Goal: Task Accomplishment & Management: Use online tool/utility

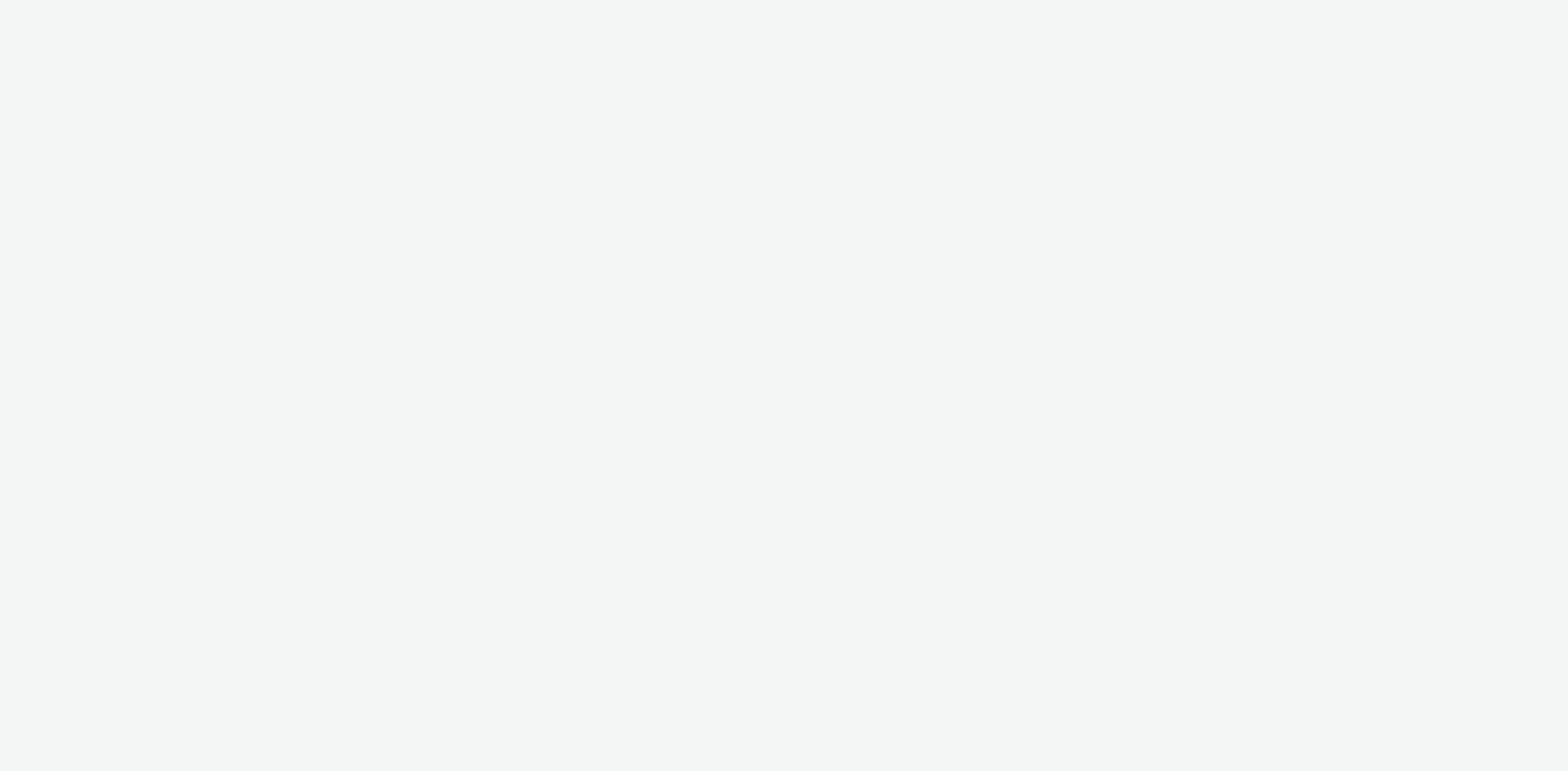
select select "11a7df10-284f-415c-b52a-427acf4c31ae"
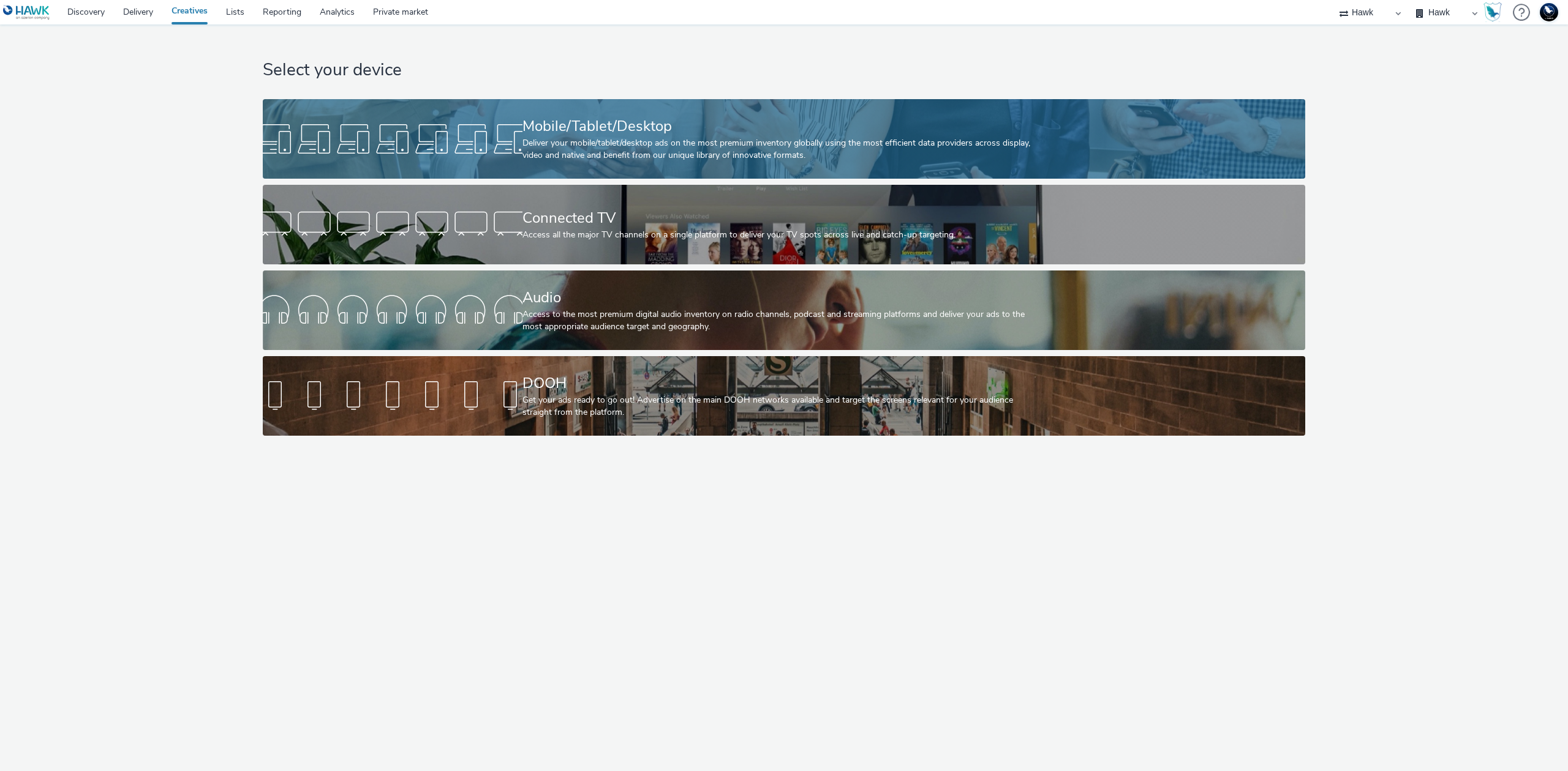
click at [683, 139] on div "Deliver your mobile/tablet/desktop ads on the most premium inventory globally u…" at bounding box center [782, 150] width 519 height 25
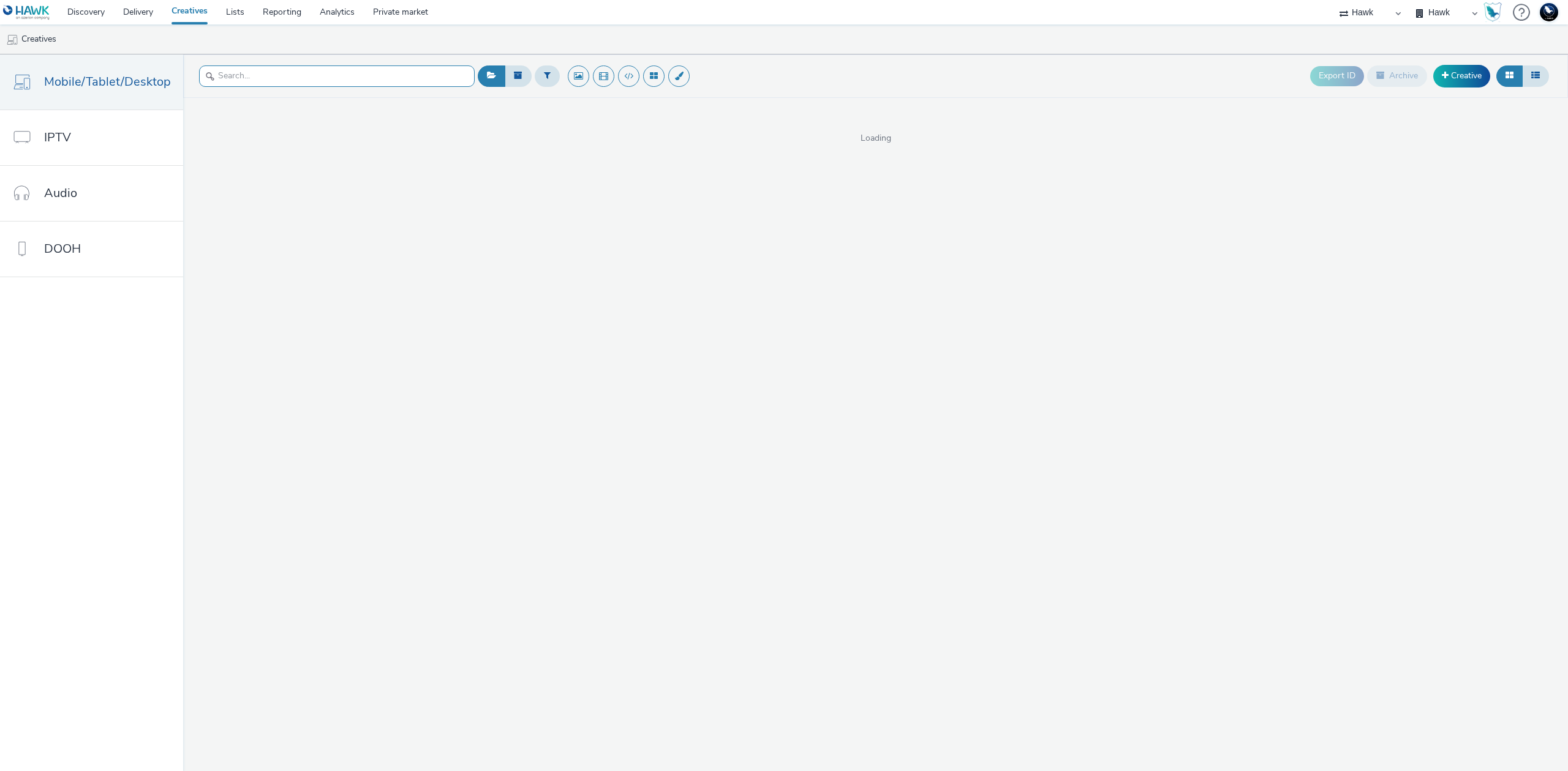
click at [419, 72] on input "text" at bounding box center [337, 76] width 276 height 22
type input "skin"
click at [618, 72] on button at bounding box center [629, 76] width 22 height 22
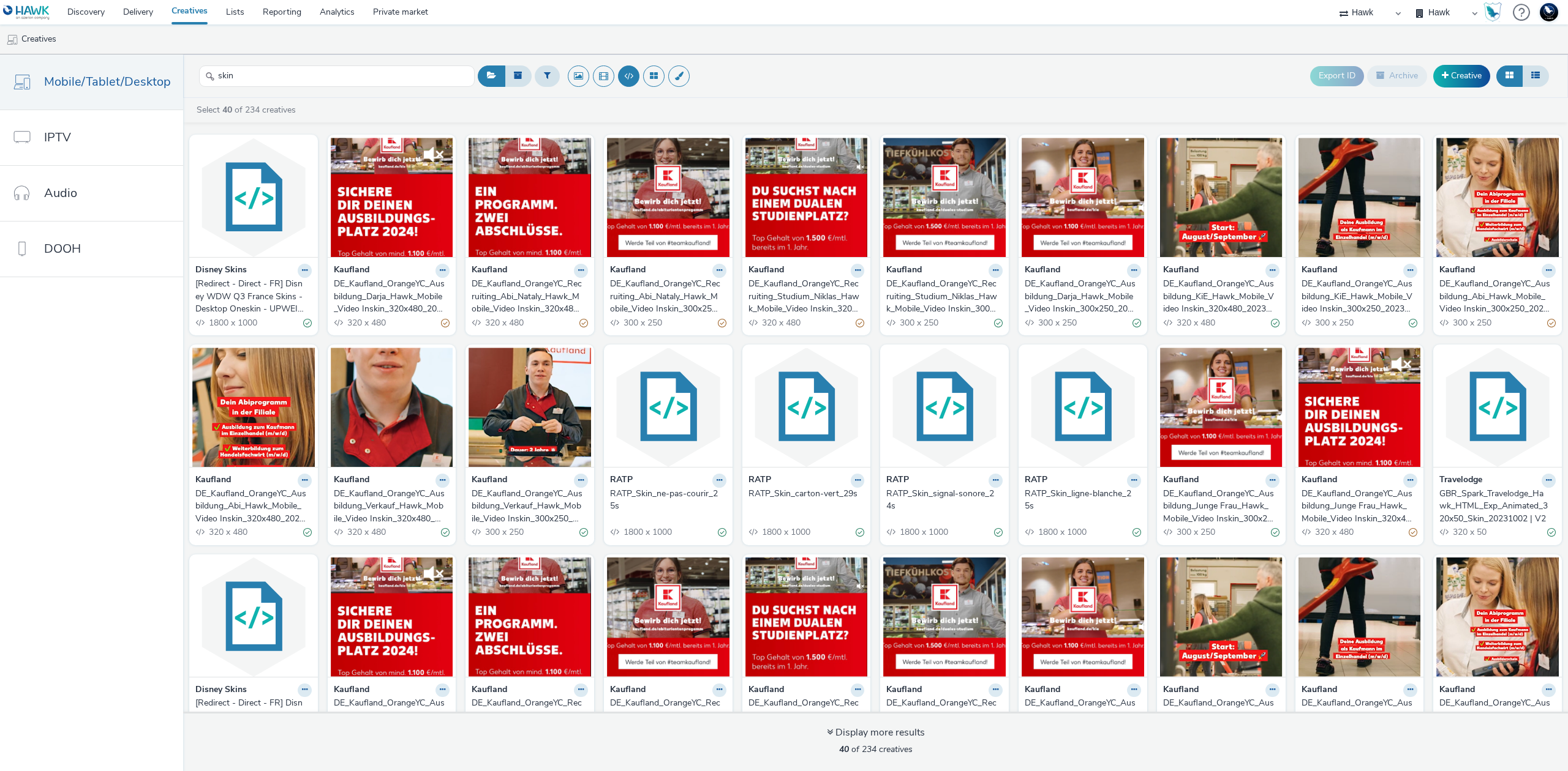
click at [263, 305] on div "[Redirect - Direct - FR] Disney WDW Q3 France Skins - Desktop Oneskin - UPWEIGH…" at bounding box center [251, 296] width 112 height 37
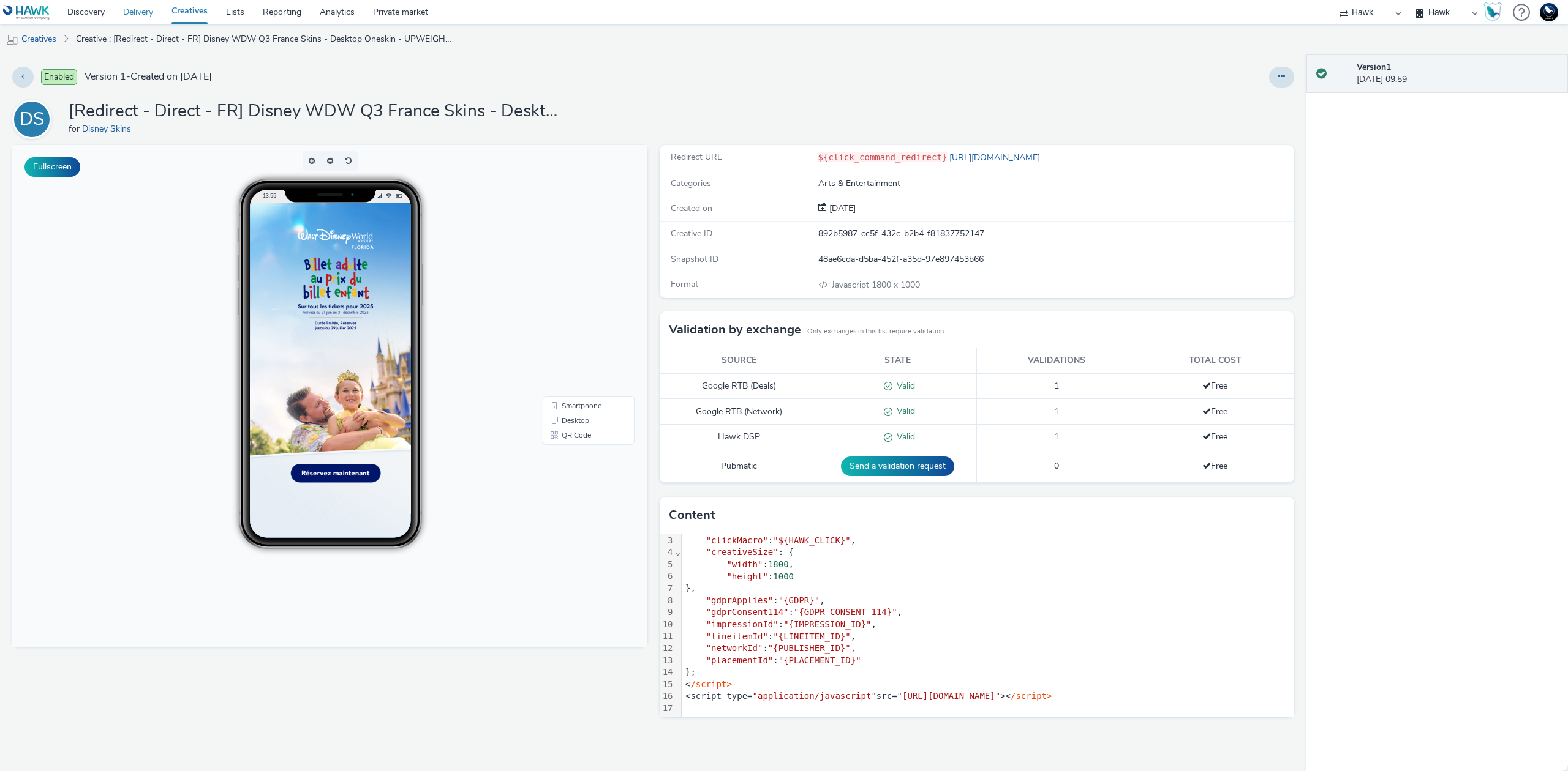
click at [128, 9] on link "Delivery" at bounding box center [137, 12] width 48 height 24
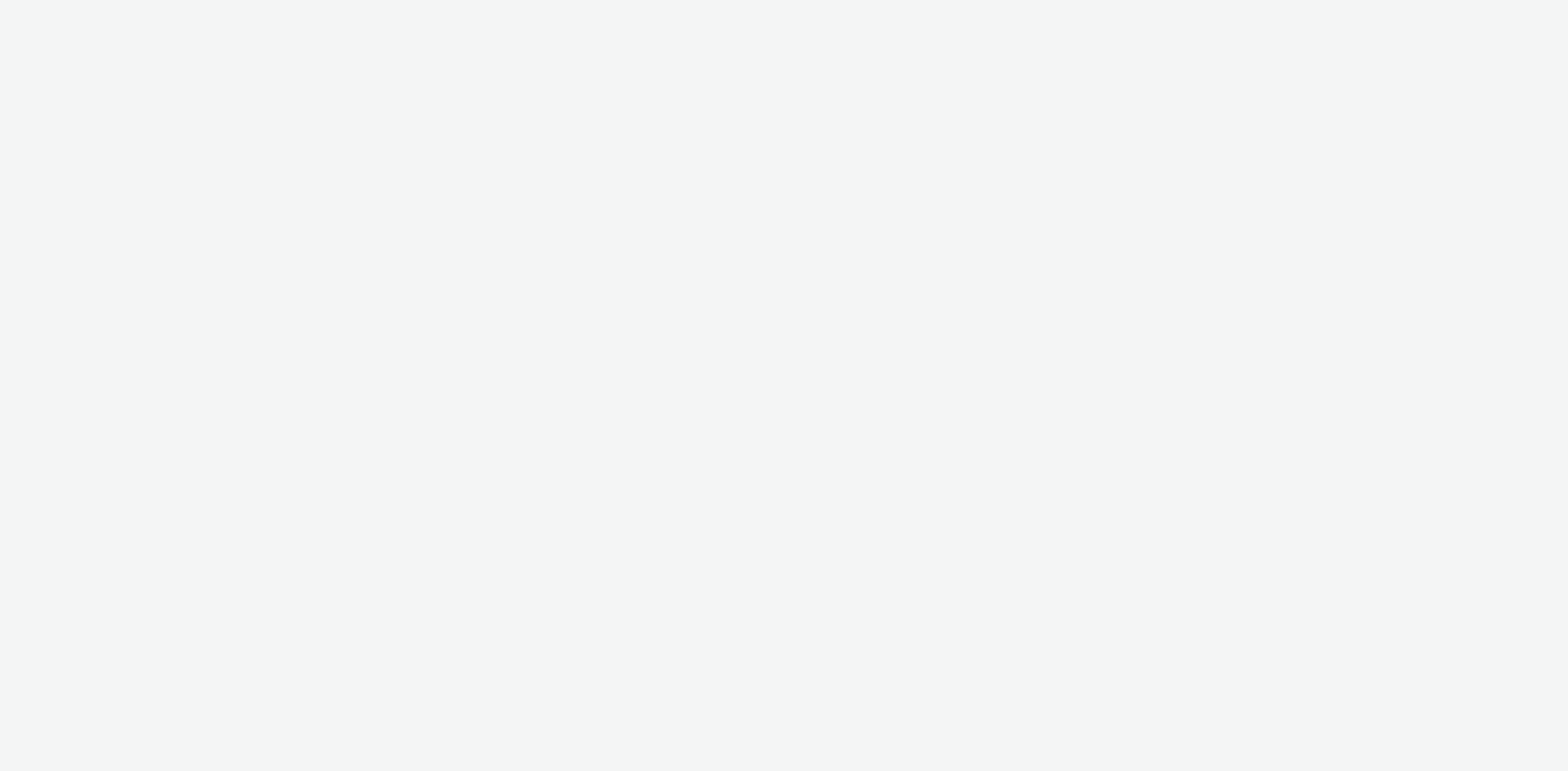
select select "05f7184b-e4df-4bb3-b97b-79feaa9fa3c9"
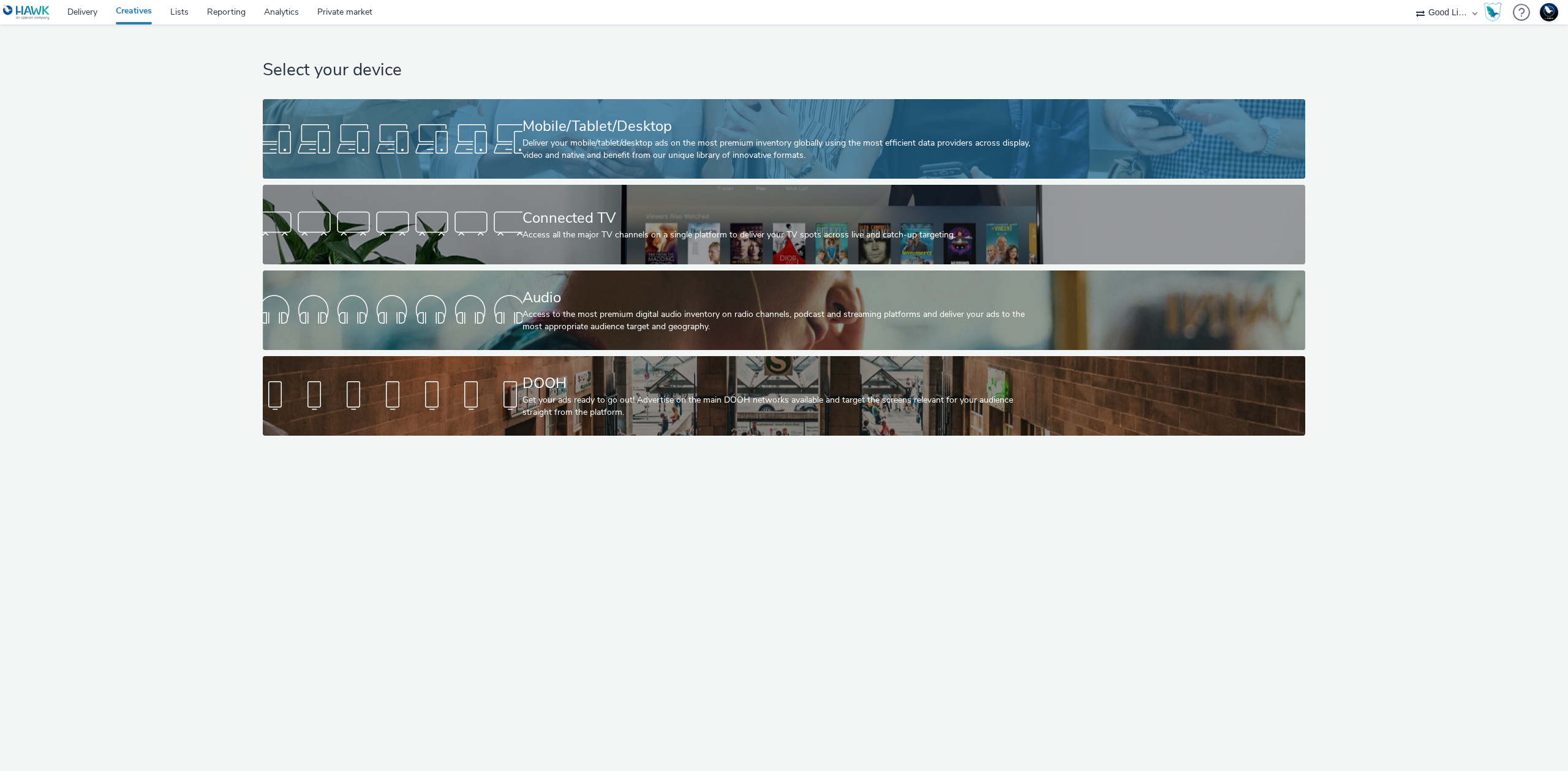
click at [600, 128] on div "Mobile/Tablet/Desktop" at bounding box center [782, 127] width 519 height 22
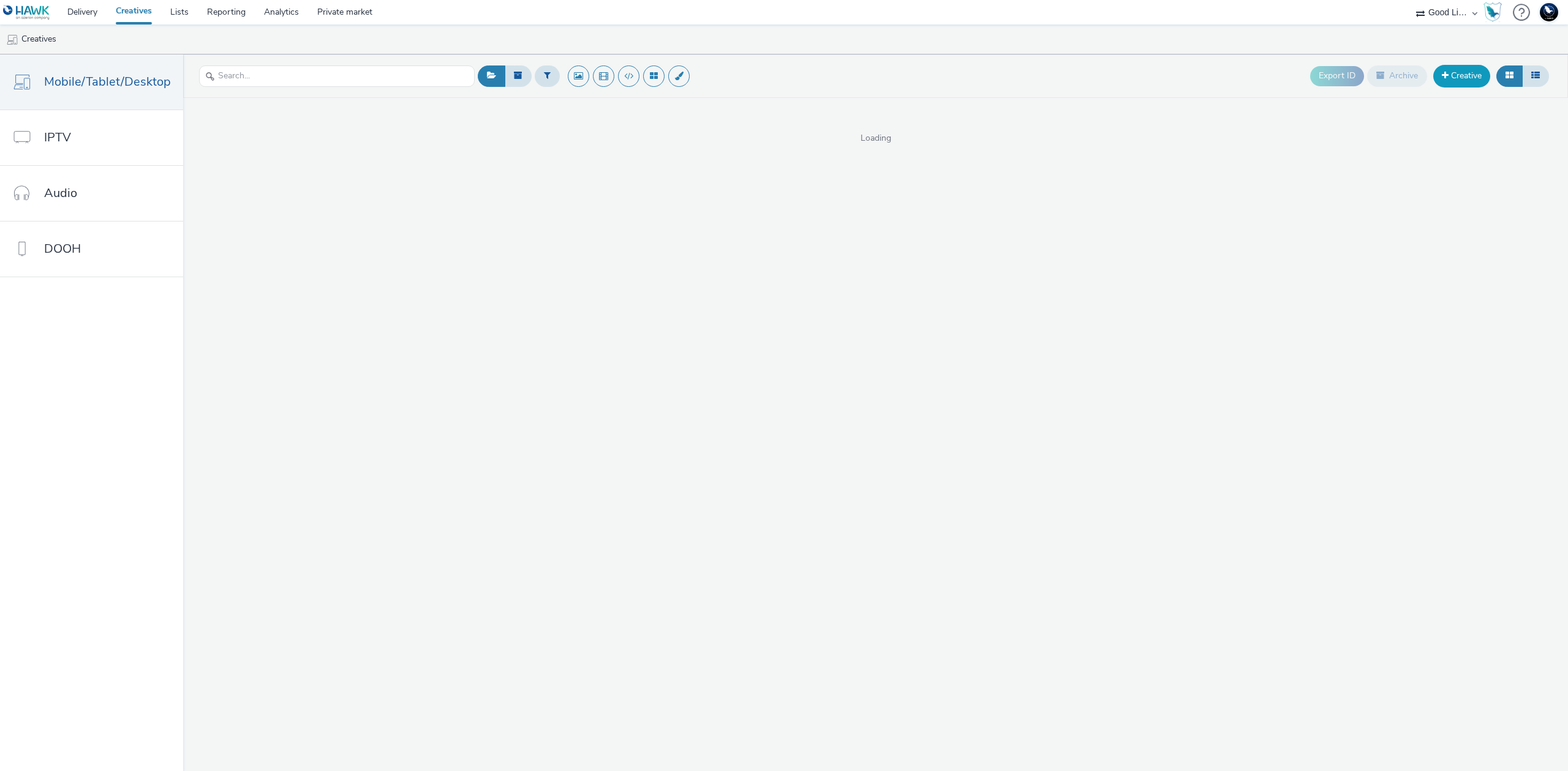
click at [1459, 74] on link "Creative" at bounding box center [1462, 76] width 57 height 22
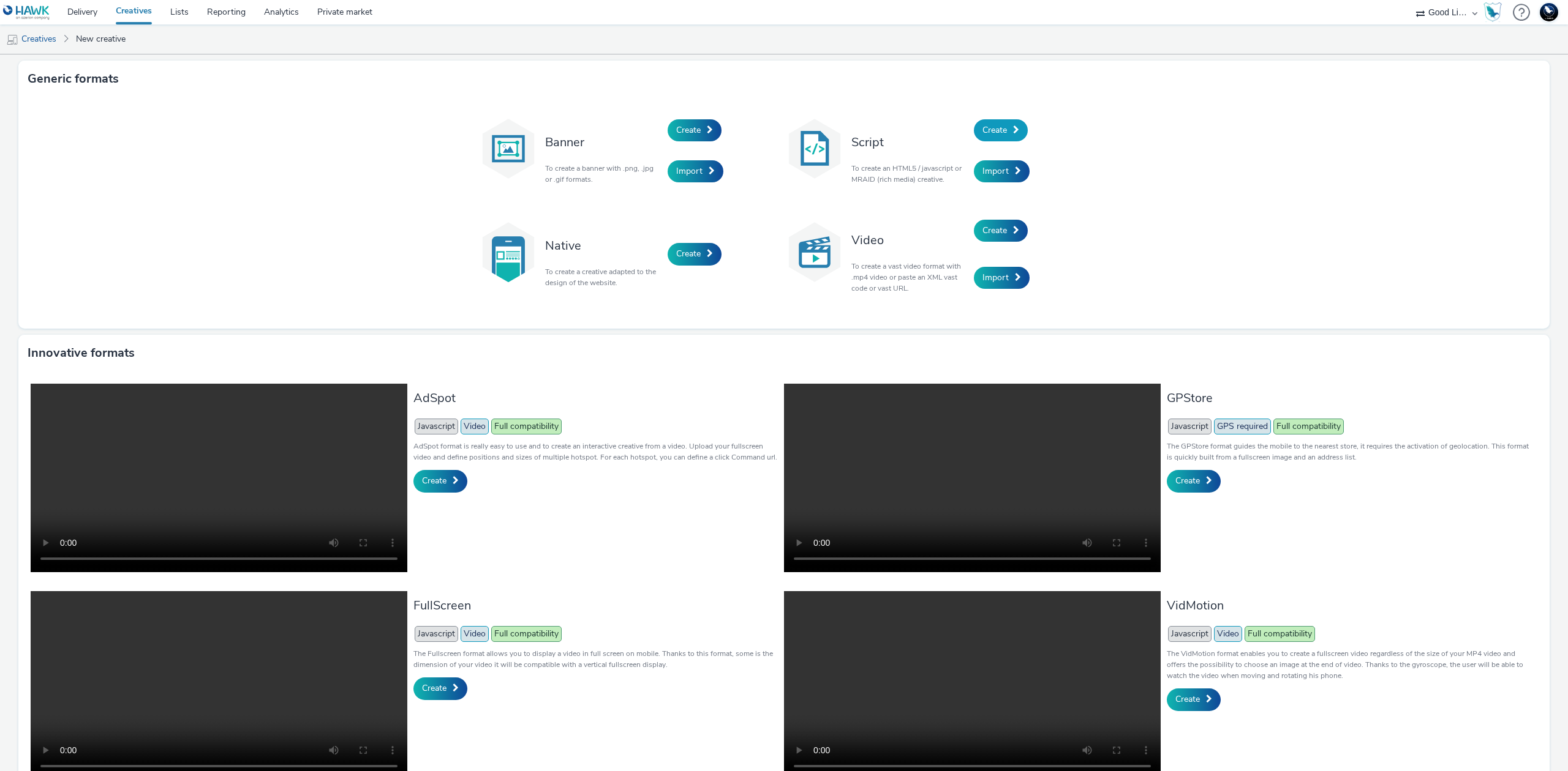
click at [1013, 131] on span at bounding box center [1016, 129] width 6 height 9
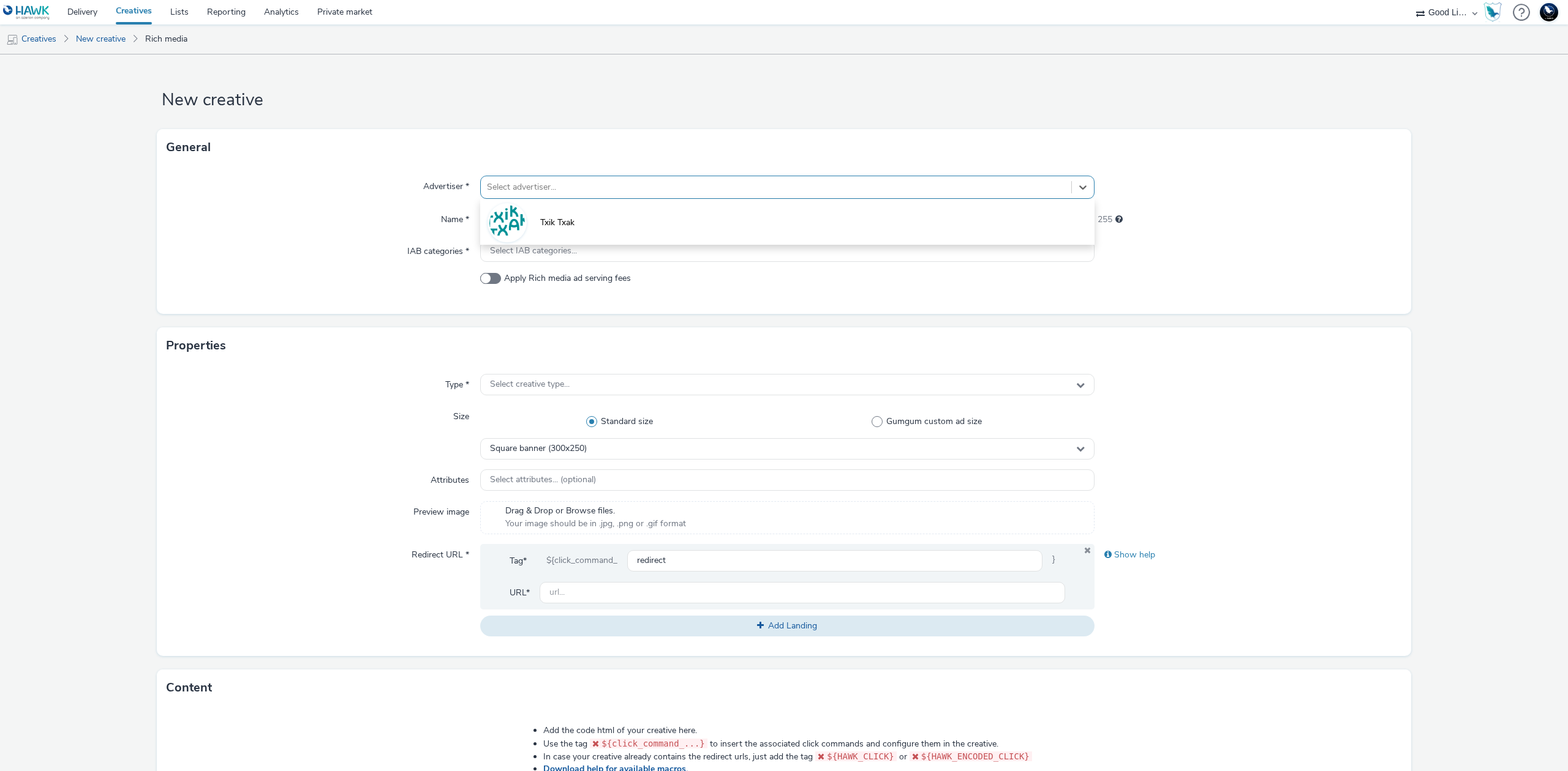
click at [818, 192] on div at bounding box center [776, 188] width 578 height 15
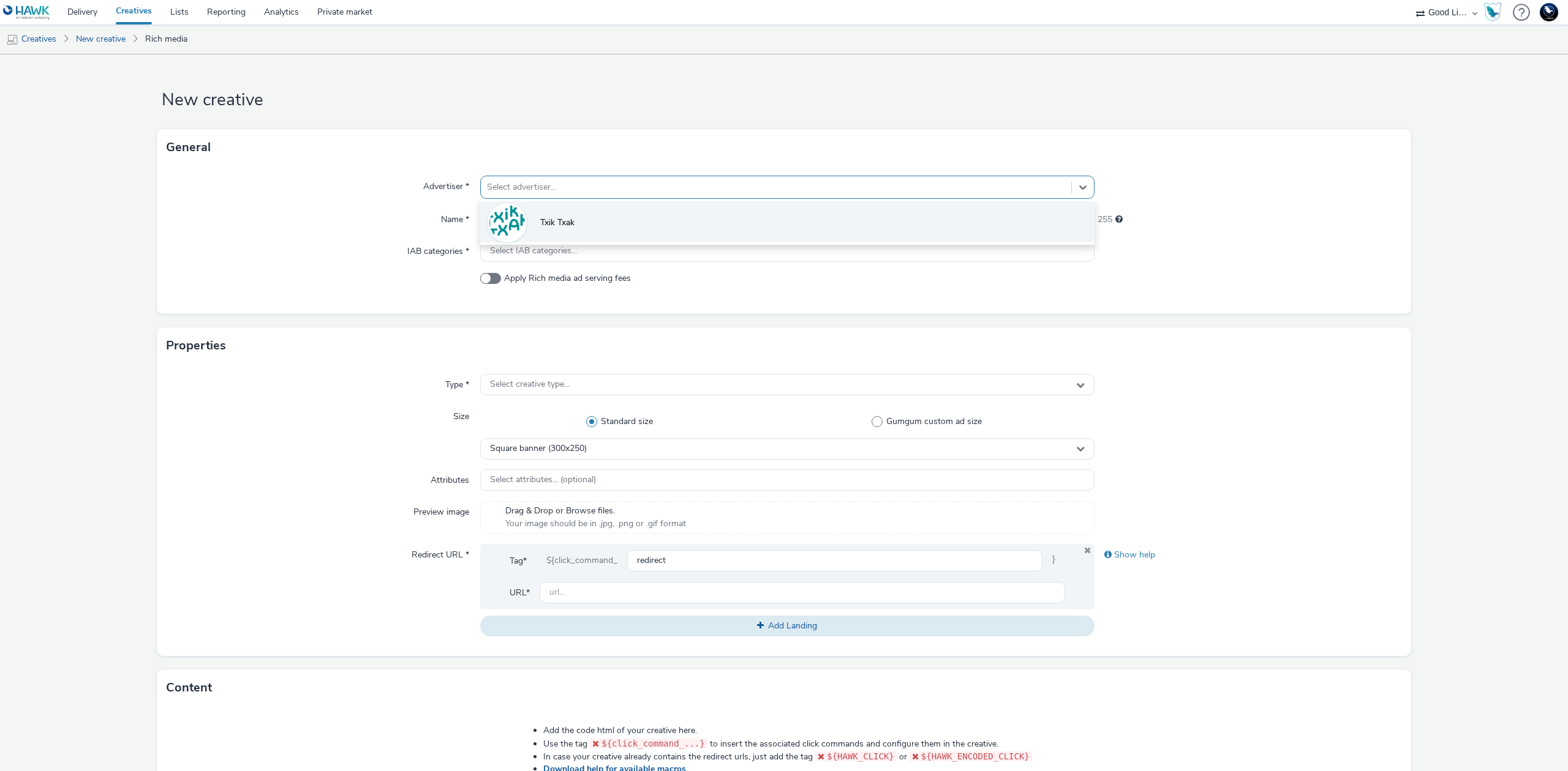
click at [773, 218] on li "Txik Txak" at bounding box center [787, 222] width 614 height 41
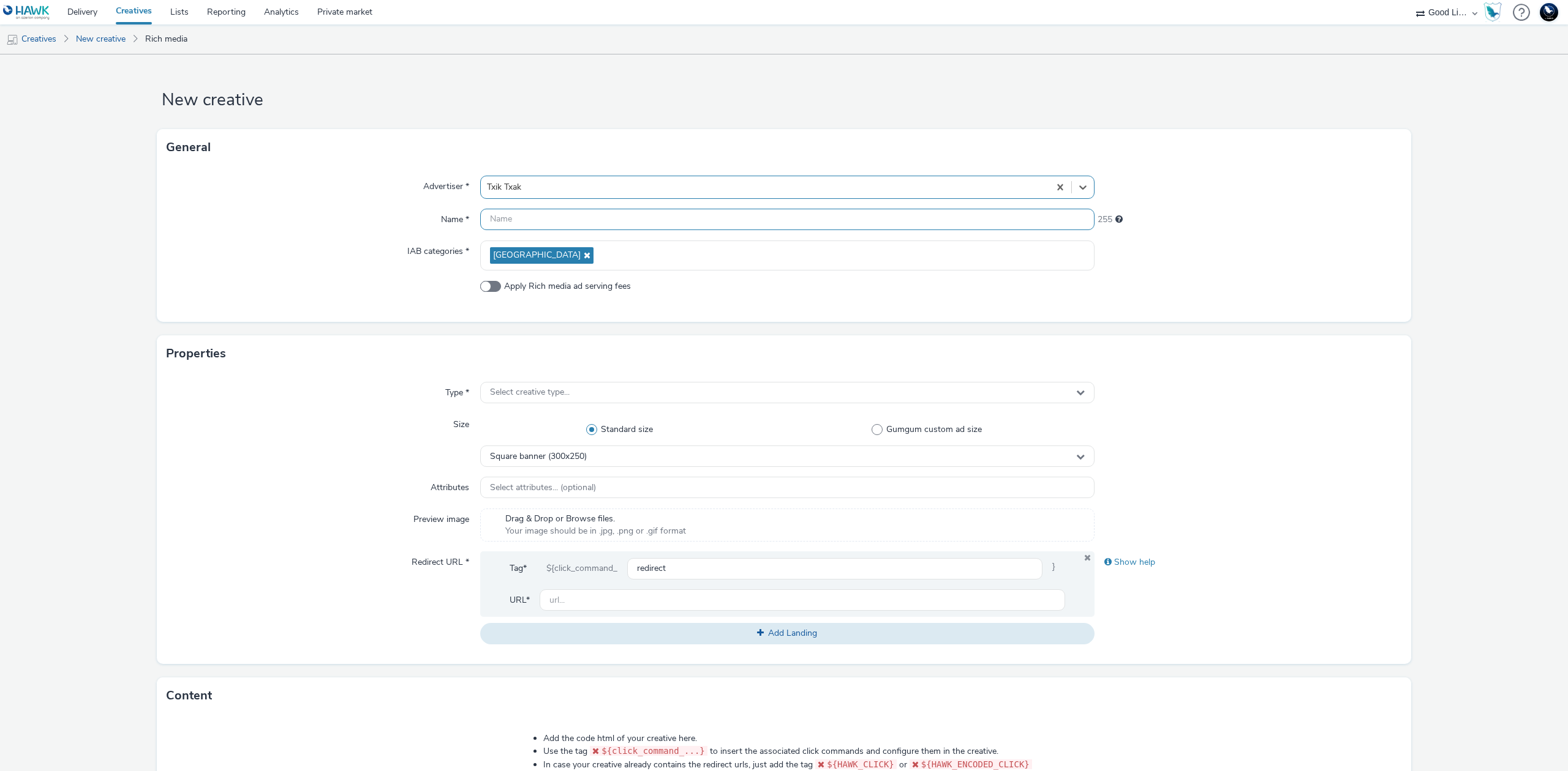
click at [773, 218] on input "text" at bounding box center [787, 219] width 614 height 22
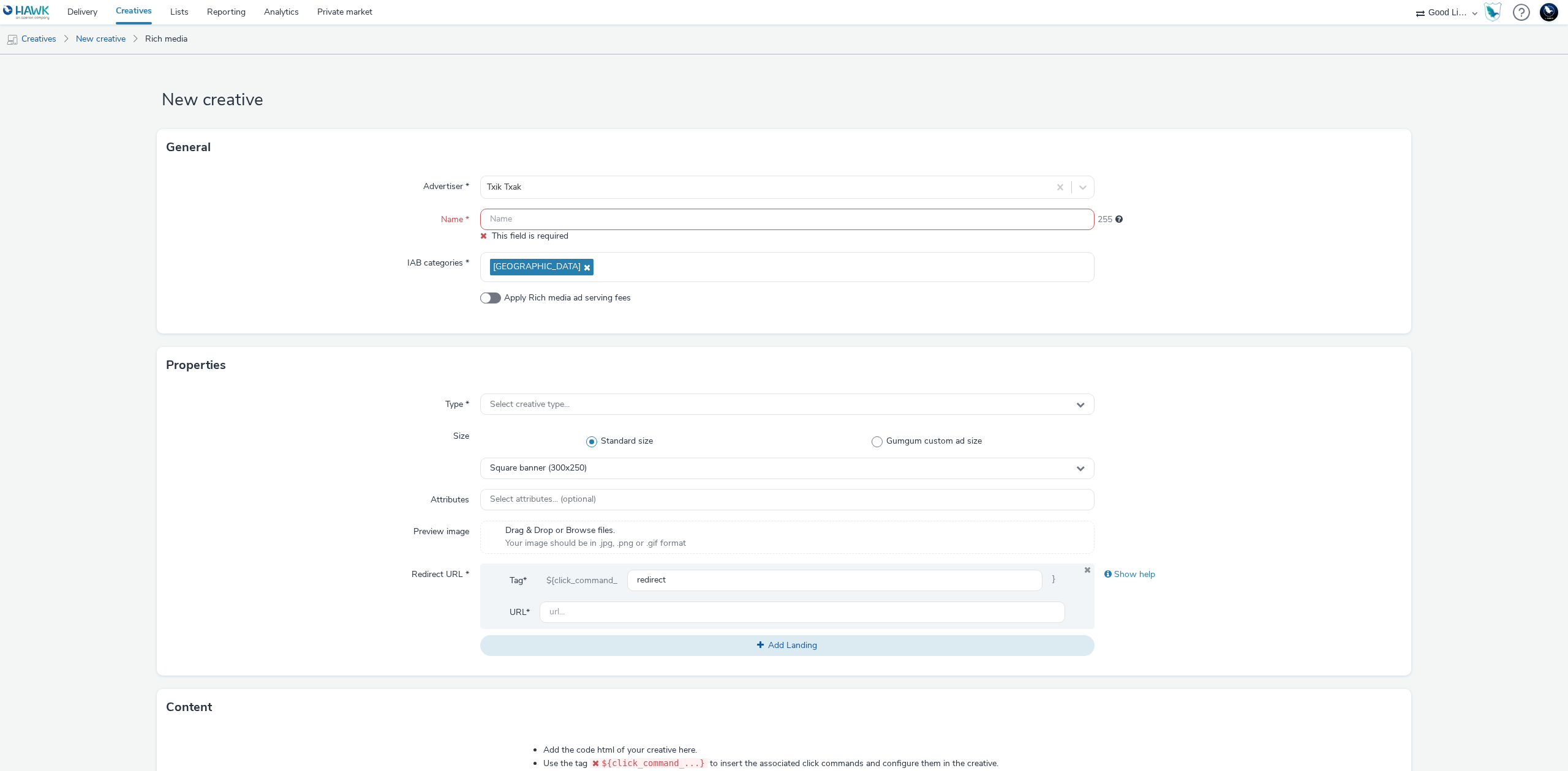
click at [670, 207] on div "Advertiser * Txik Txak Name * This field is required 255 IAB categories * [GEOG…" at bounding box center [784, 250] width 1254 height 168
click at [664, 213] on input "text" at bounding box center [787, 219] width 614 height 22
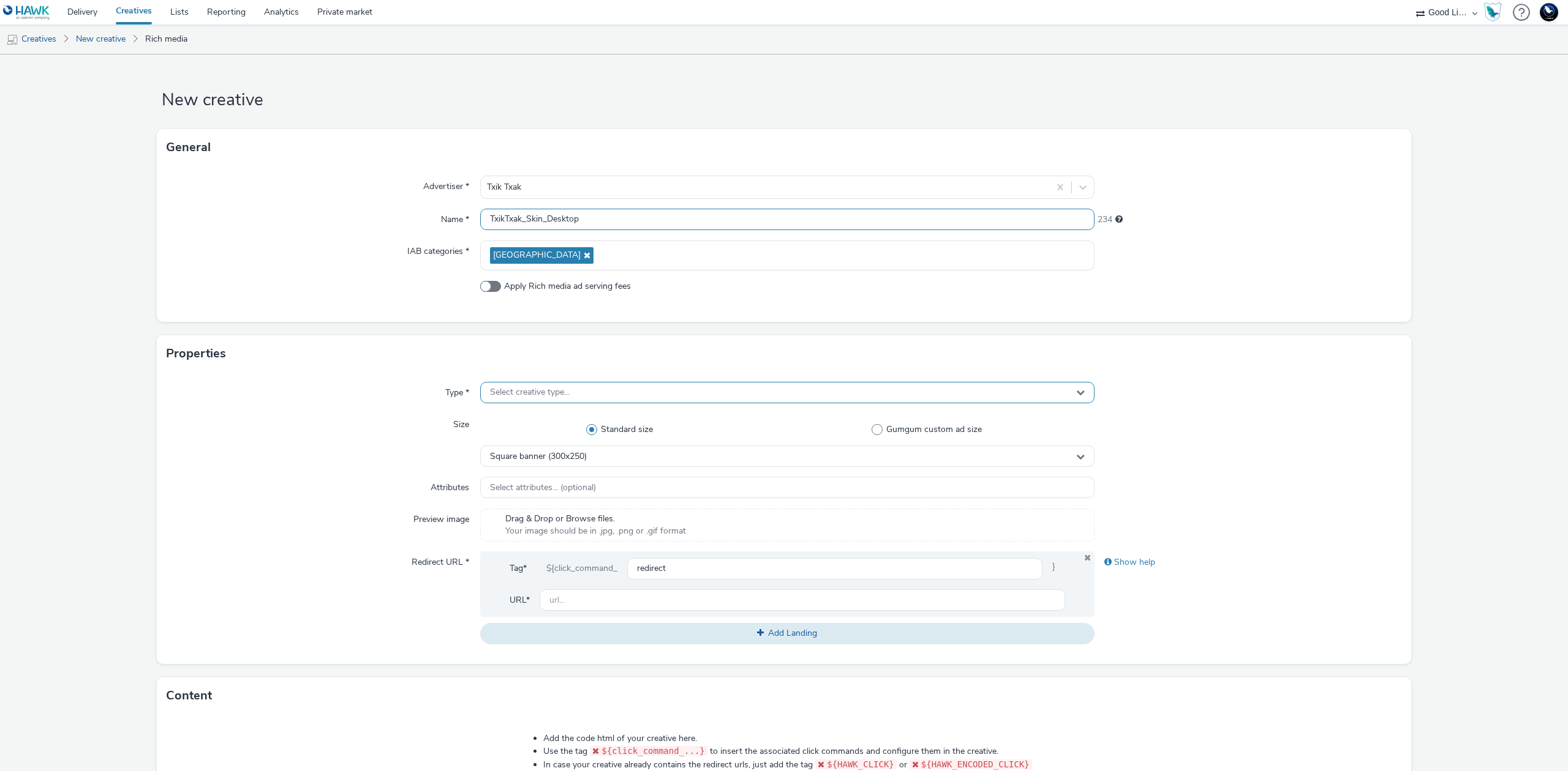
type input "TxikTxak_Skin_Desktop"
click at [628, 384] on div "Select creative type..." at bounding box center [787, 393] width 614 height 22
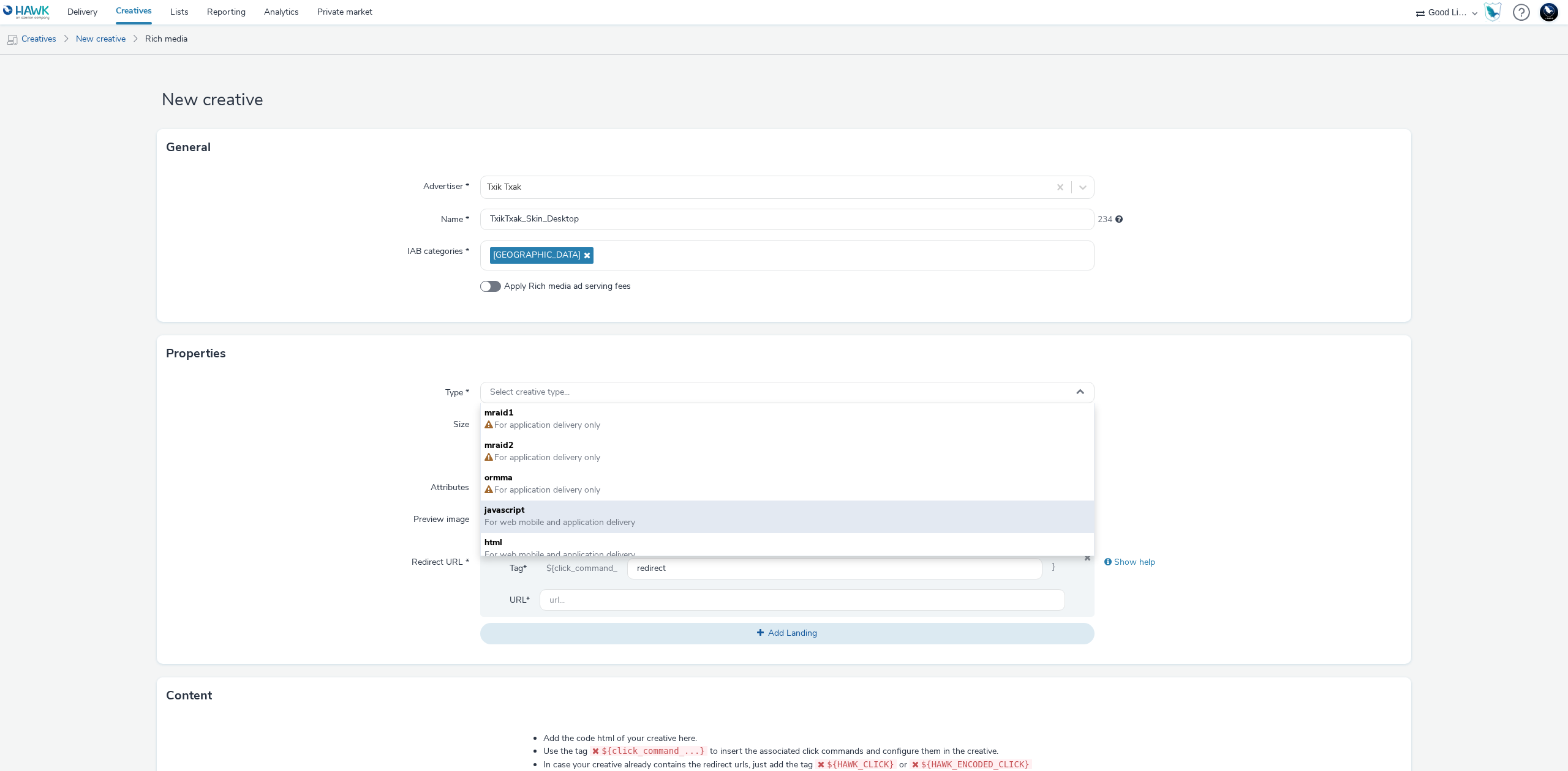
click at [532, 518] on span "For web mobile and application delivery" at bounding box center [559, 522] width 150 height 12
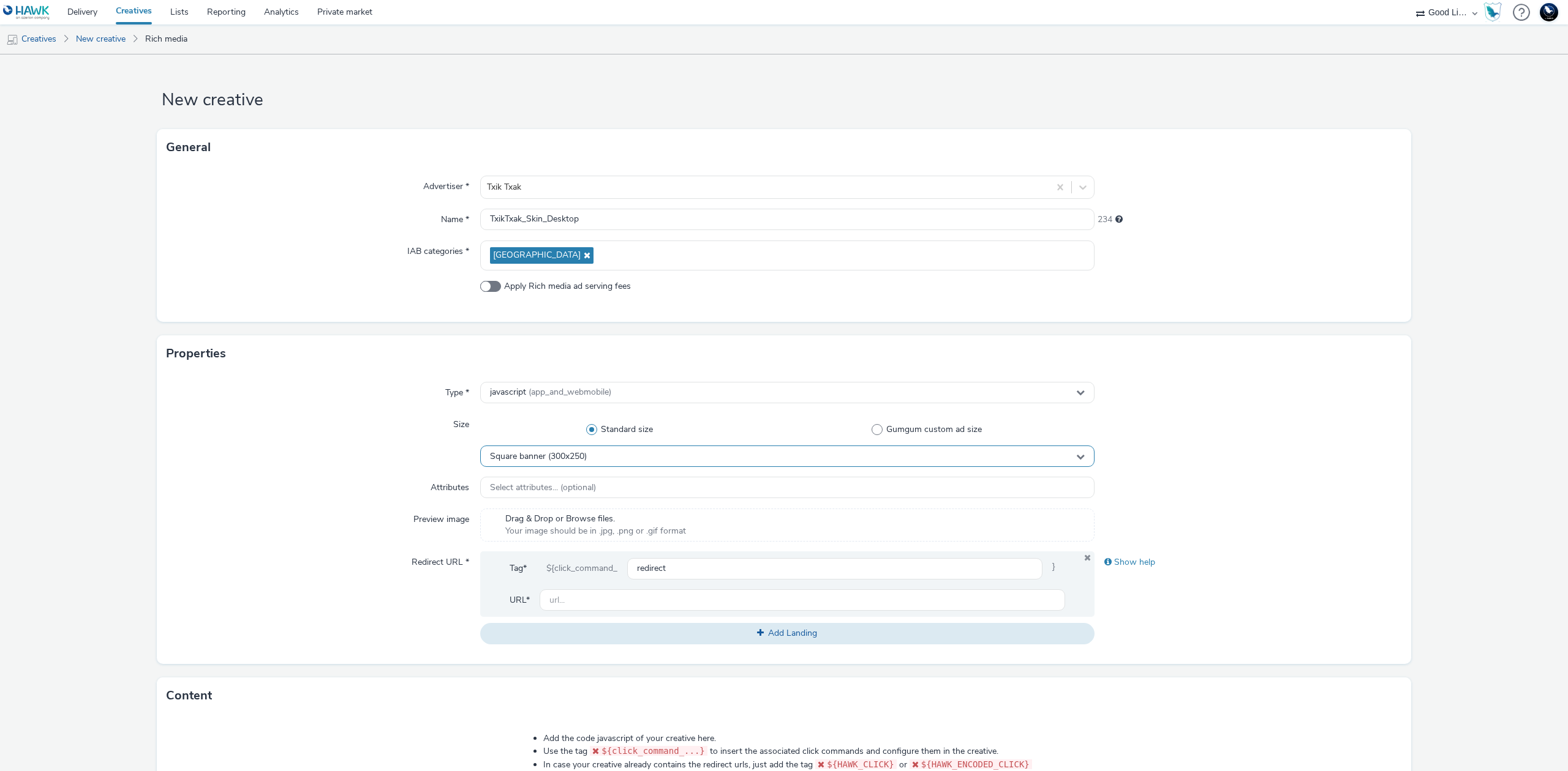
click at [611, 454] on div "Square banner (300x250)" at bounding box center [787, 456] width 614 height 22
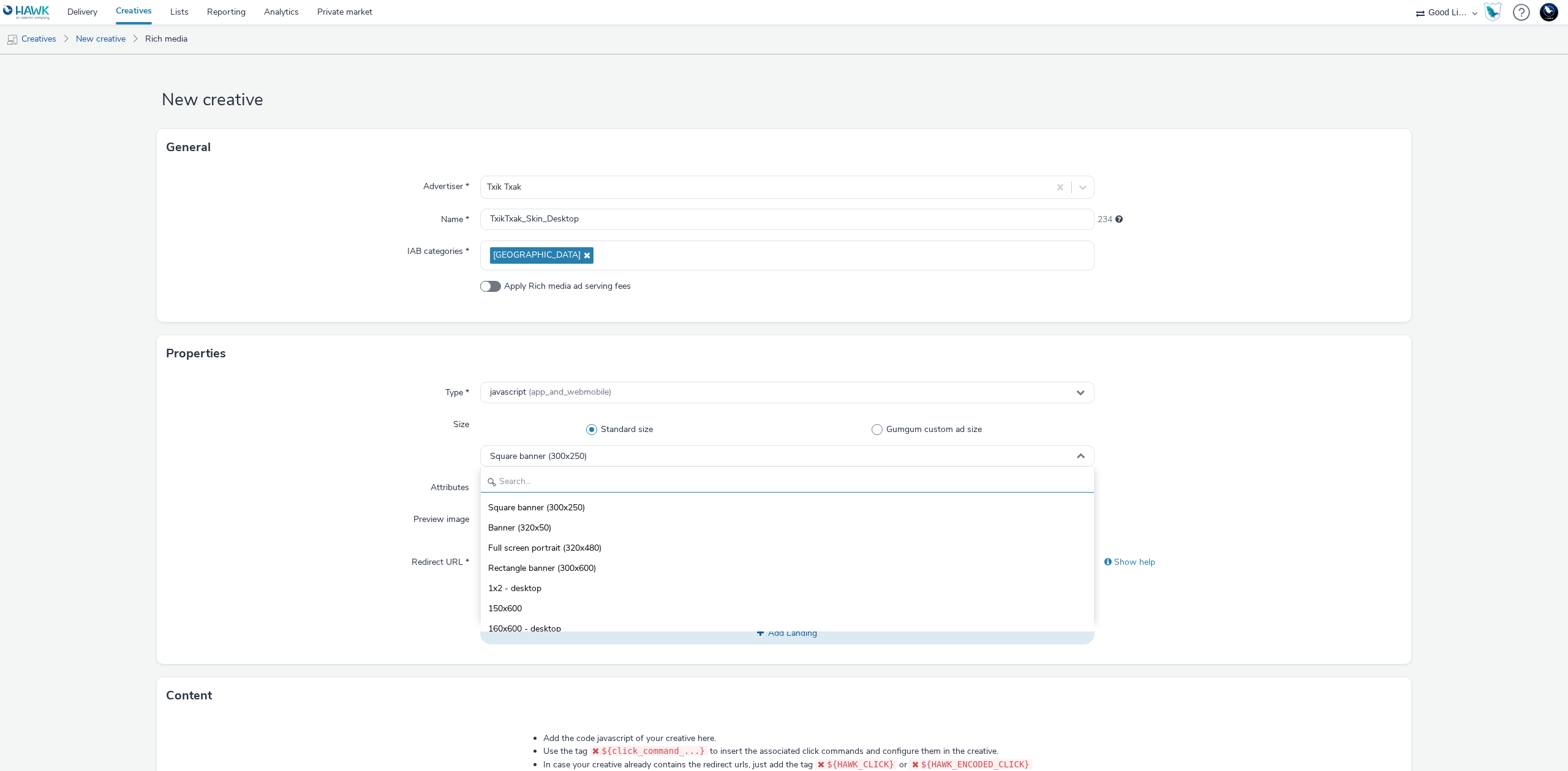
click at [603, 473] on input "text" at bounding box center [787, 482] width 613 height 22
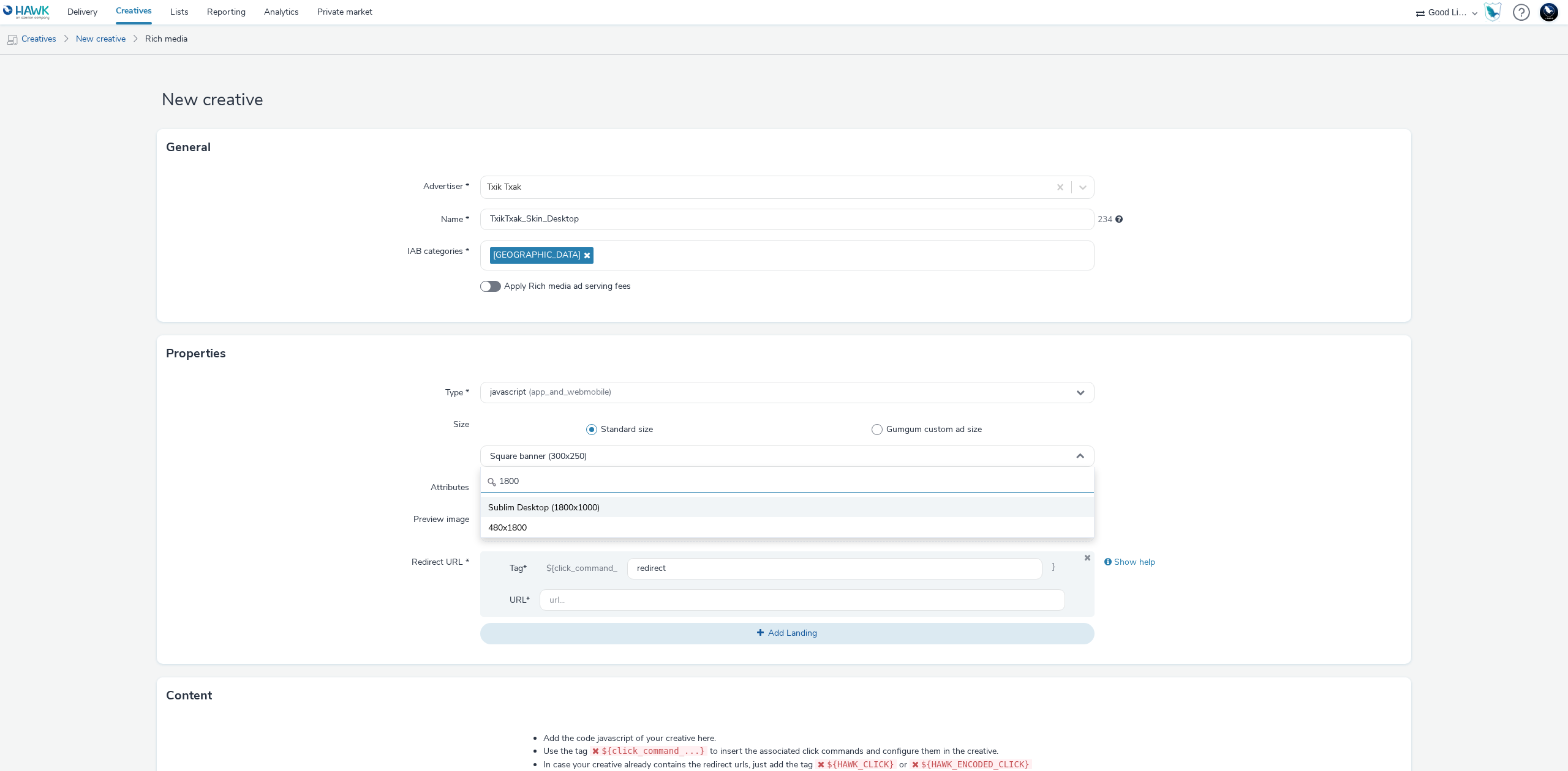
type input "1800"
click at [593, 503] on span "Sublim Desktop (1800x1000)" at bounding box center [544, 508] width 112 height 12
click at [624, 598] on input "text" at bounding box center [803, 600] width 526 height 22
paste input "[URL][DOMAIN_NAME]"
type input "[URL][DOMAIN_NAME]"
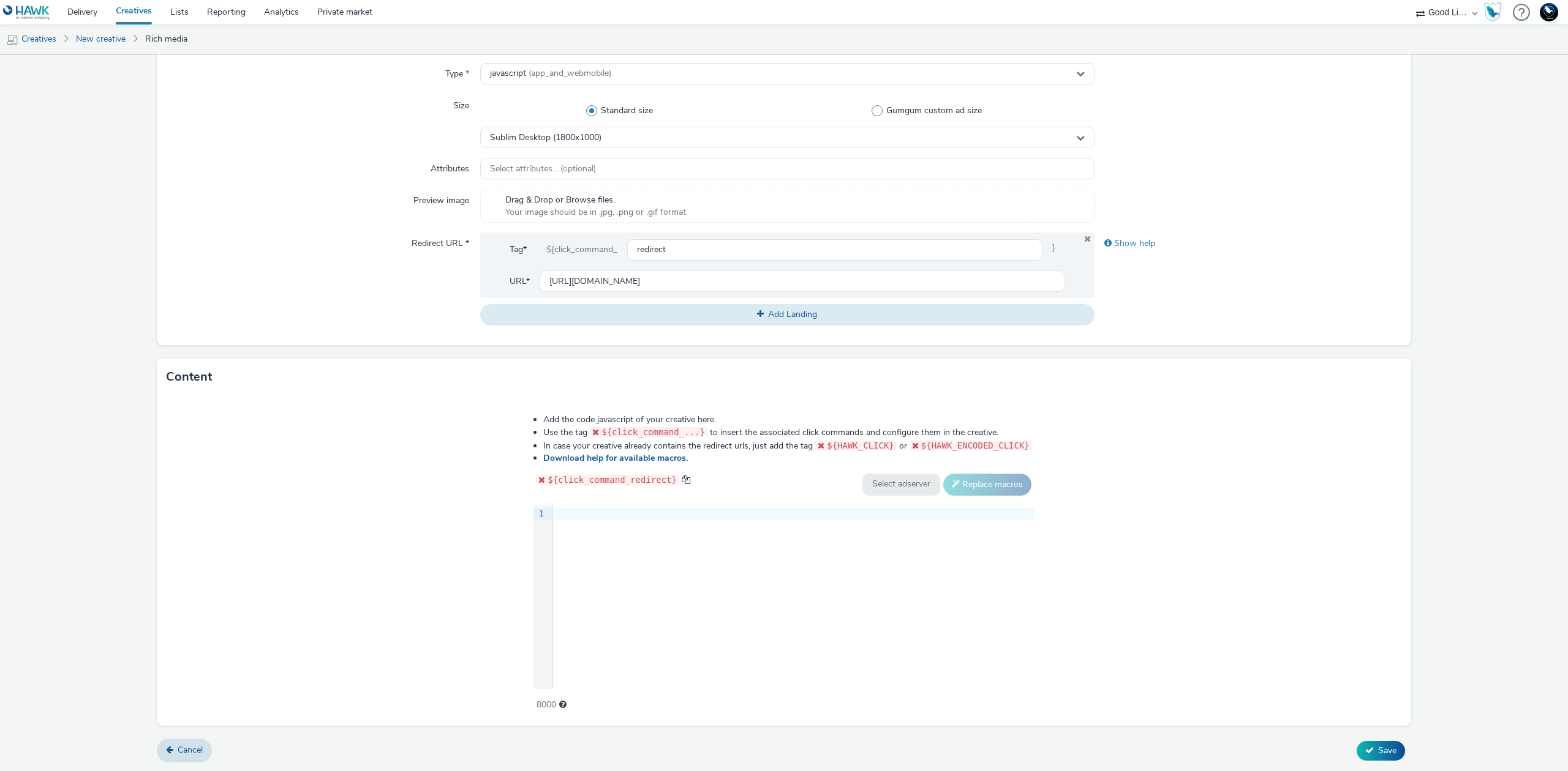
scroll to position [320, 0]
click at [681, 513] on div at bounding box center [794, 514] width 482 height 12
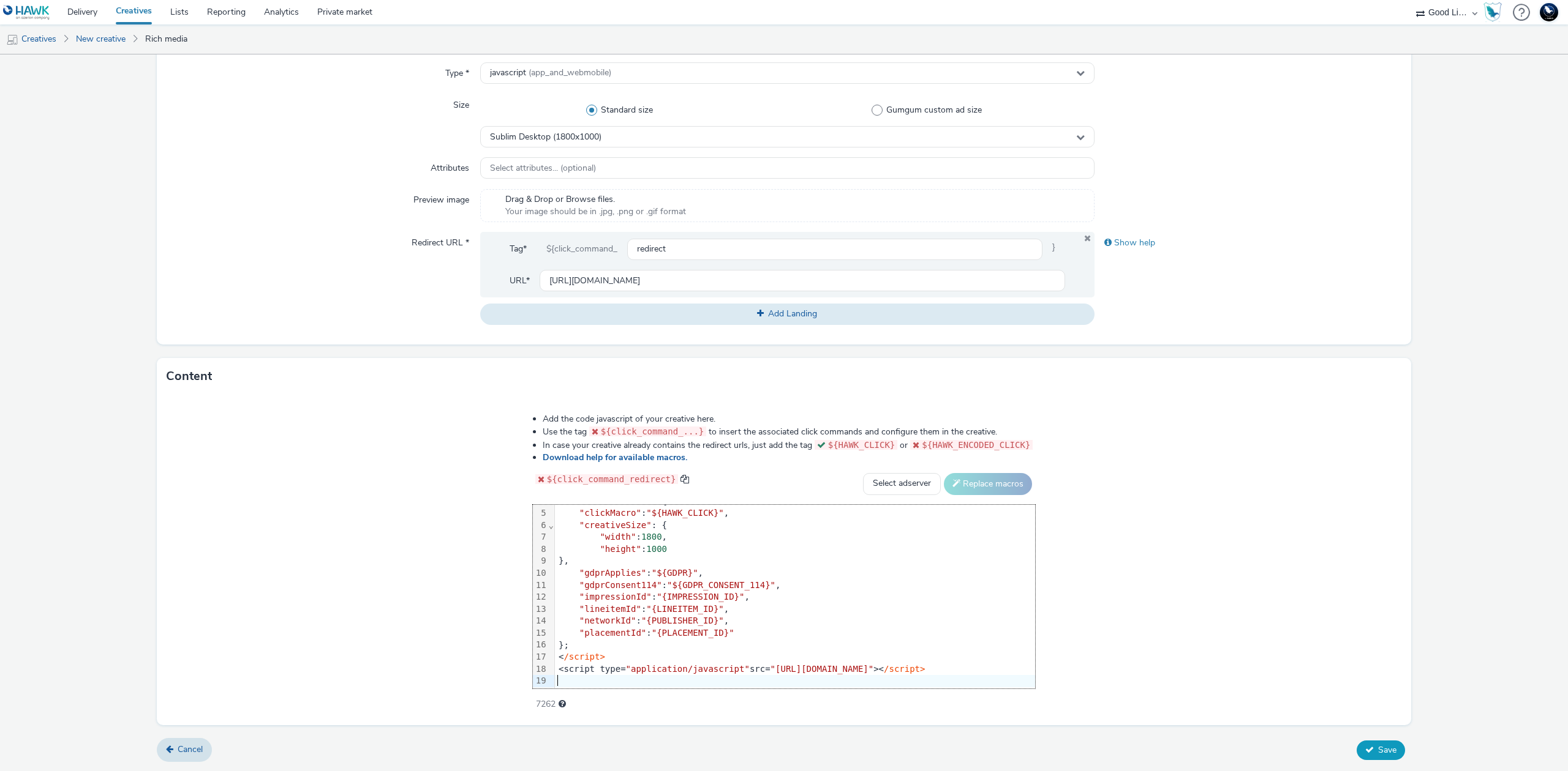
click at [1360, 743] on button "Save" at bounding box center [1380, 750] width 48 height 20
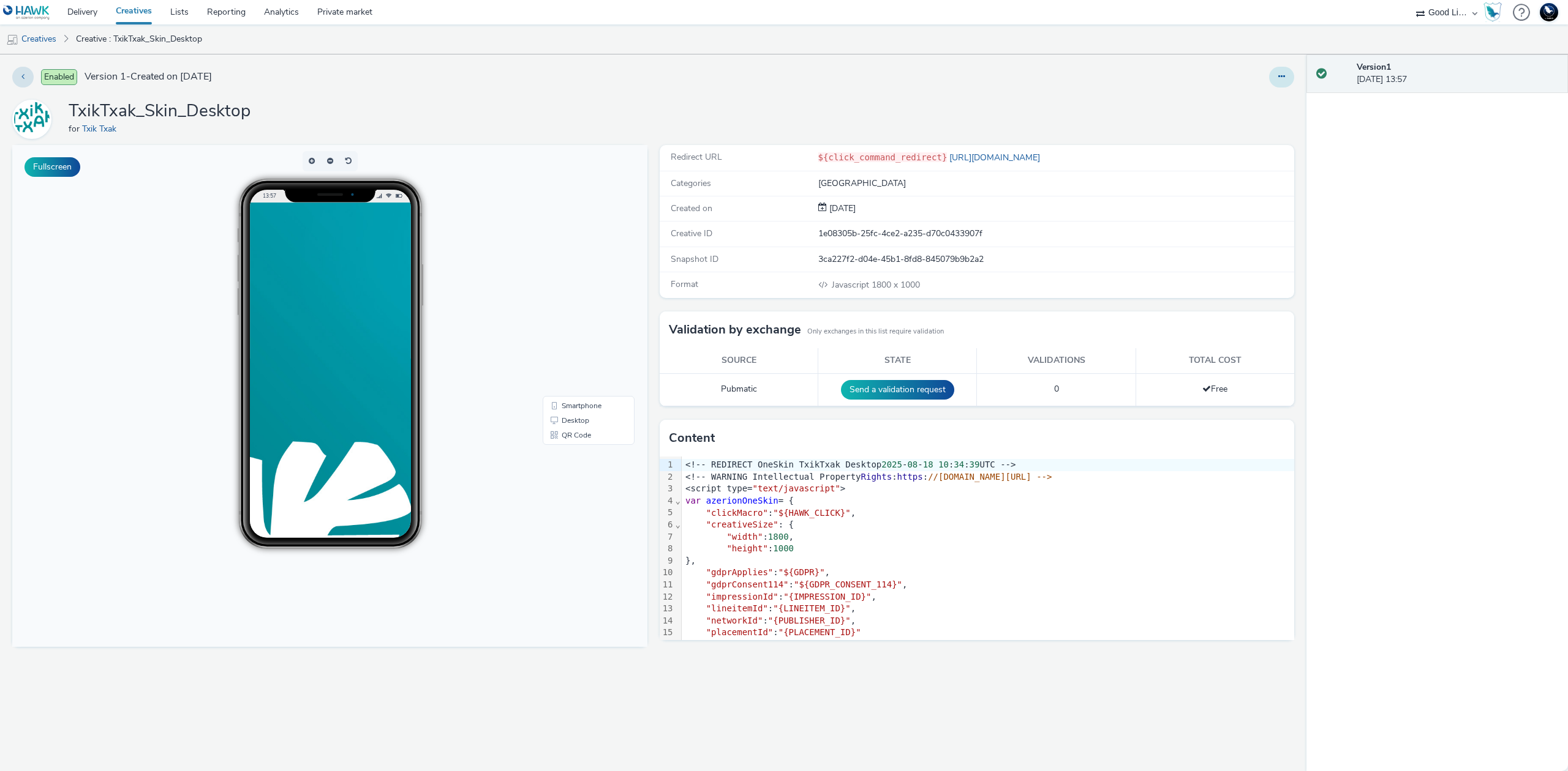
click at [1285, 79] on button at bounding box center [1281, 77] width 25 height 21
click at [1274, 125] on link "Duplicate" at bounding box center [1248, 126] width 92 height 24
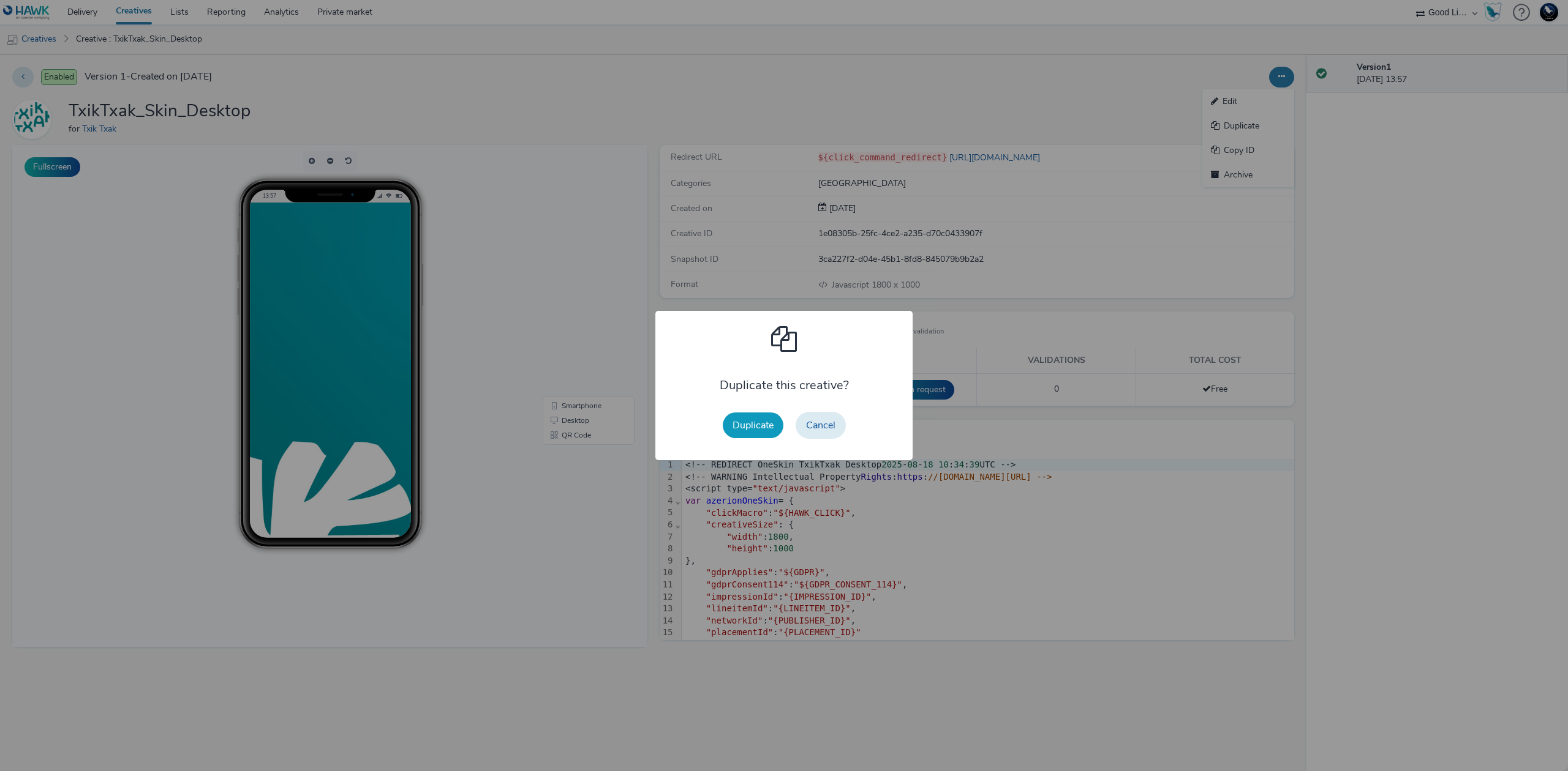
click at [759, 418] on button "Duplicate" at bounding box center [753, 426] width 61 height 26
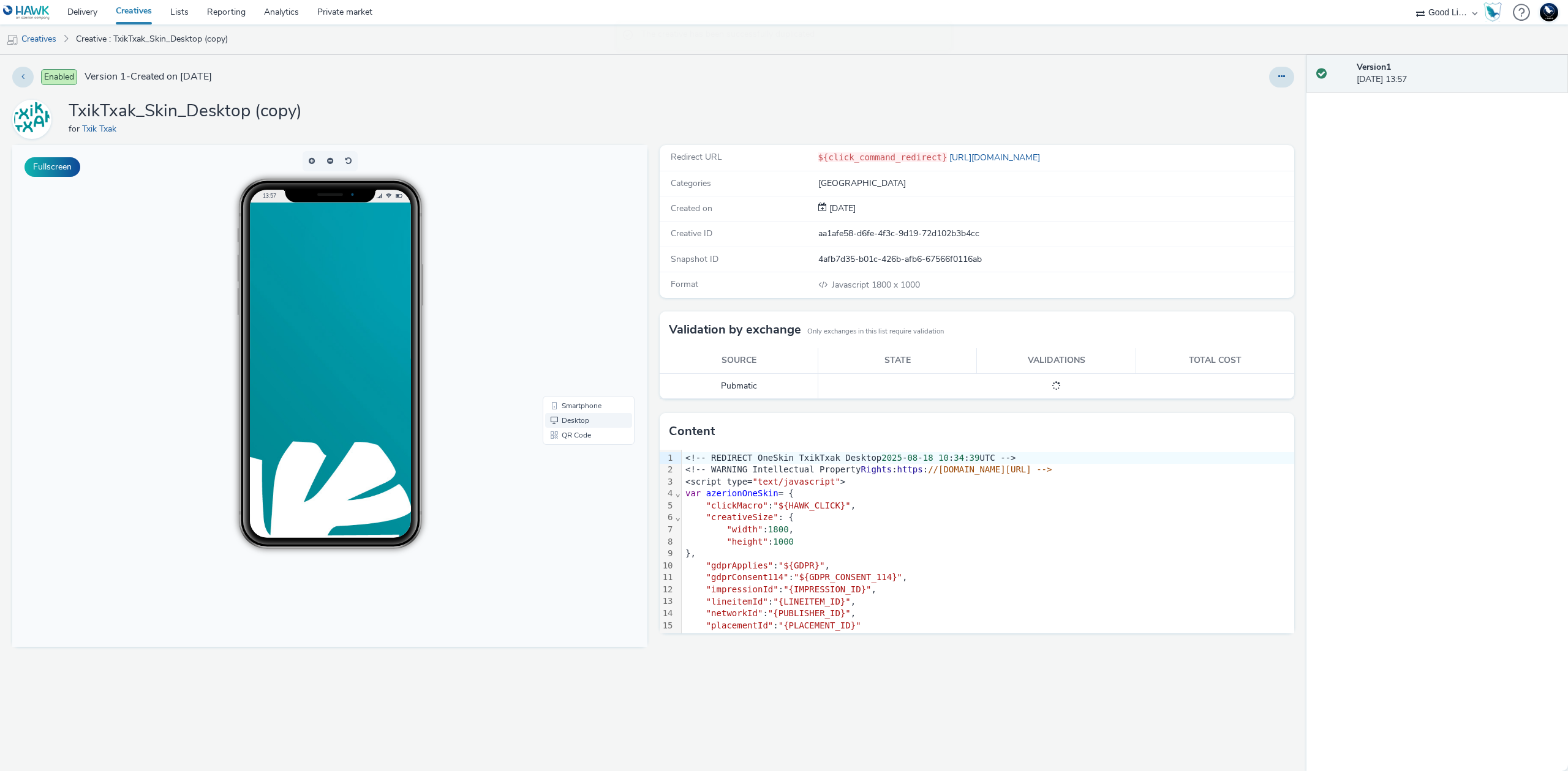
click at [605, 421] on link "Desktop" at bounding box center [589, 420] width 87 height 15
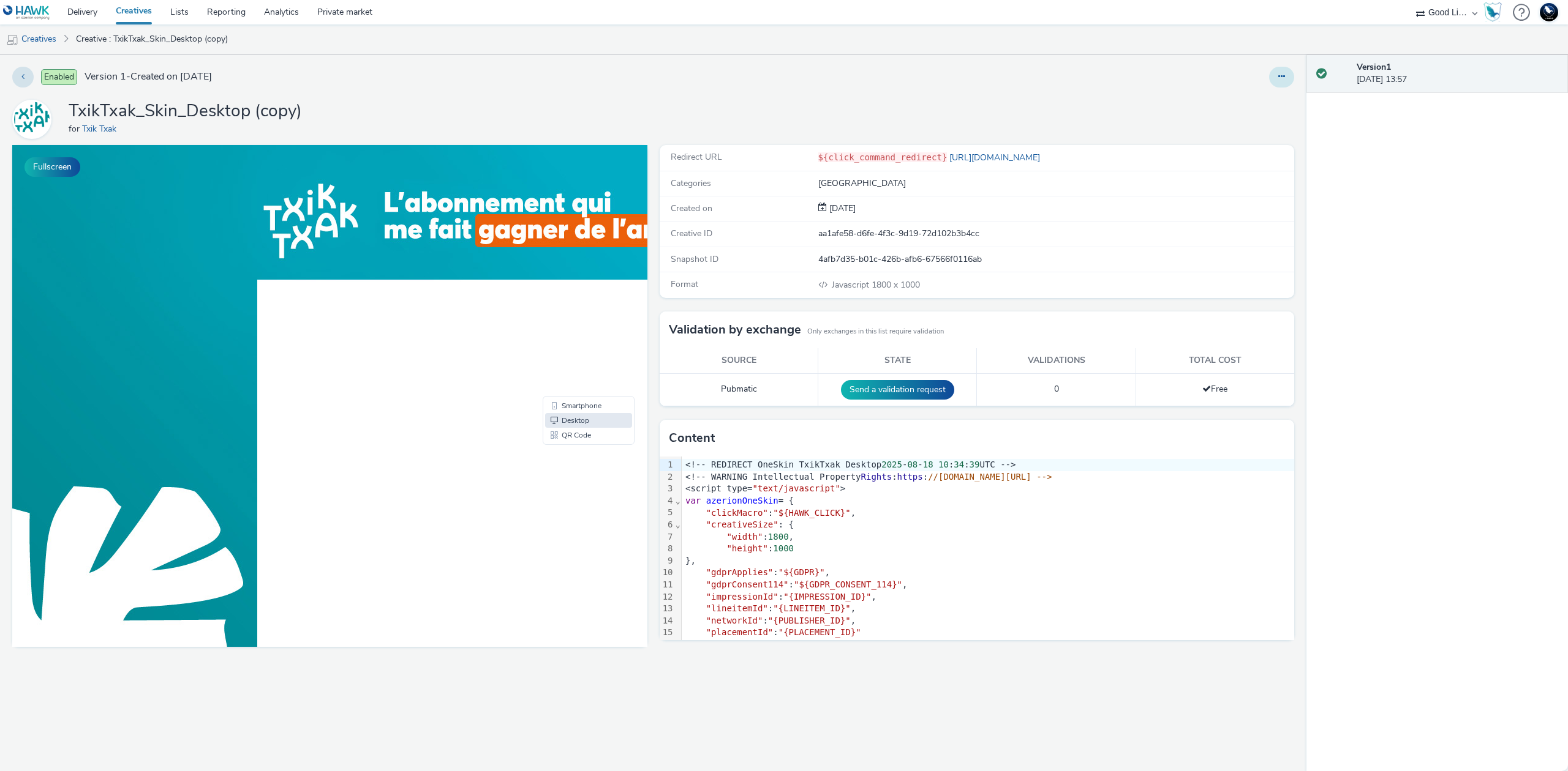
click at [1279, 70] on button at bounding box center [1281, 77] width 25 height 21
click at [1265, 95] on link "Edit" at bounding box center [1248, 102] width 92 height 24
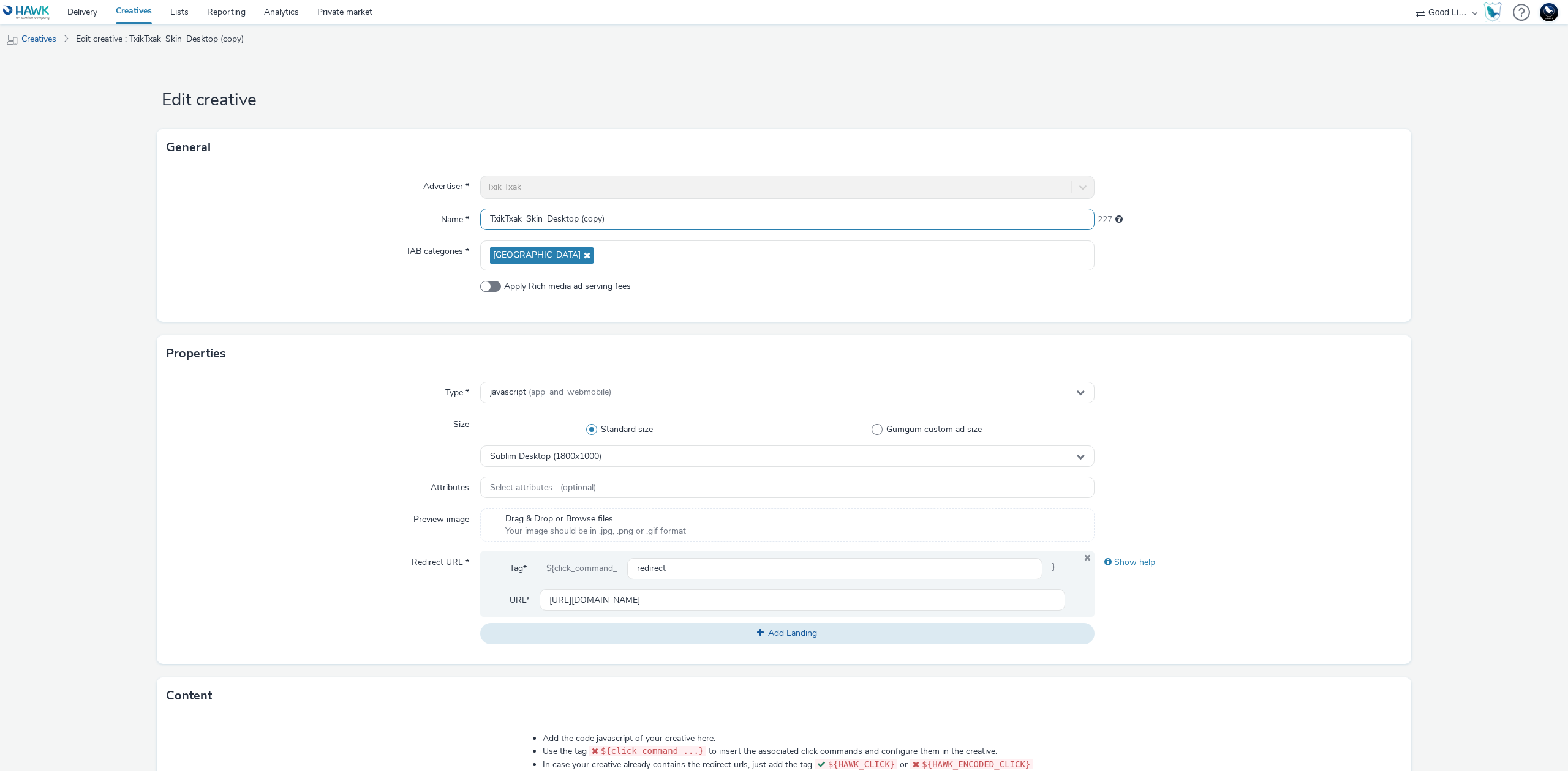
drag, startPoint x: 545, startPoint y: 215, endPoint x: 716, endPoint y: 215, distance: 171.0
click at [716, 215] on input "TxikTxak_Skin_Desktop (copy)" at bounding box center [787, 219] width 614 height 22
type input "TxikTxak_Skin_Mobile"
click at [670, 461] on div "Sublim Desktop (1800x1000)" at bounding box center [787, 456] width 614 height 22
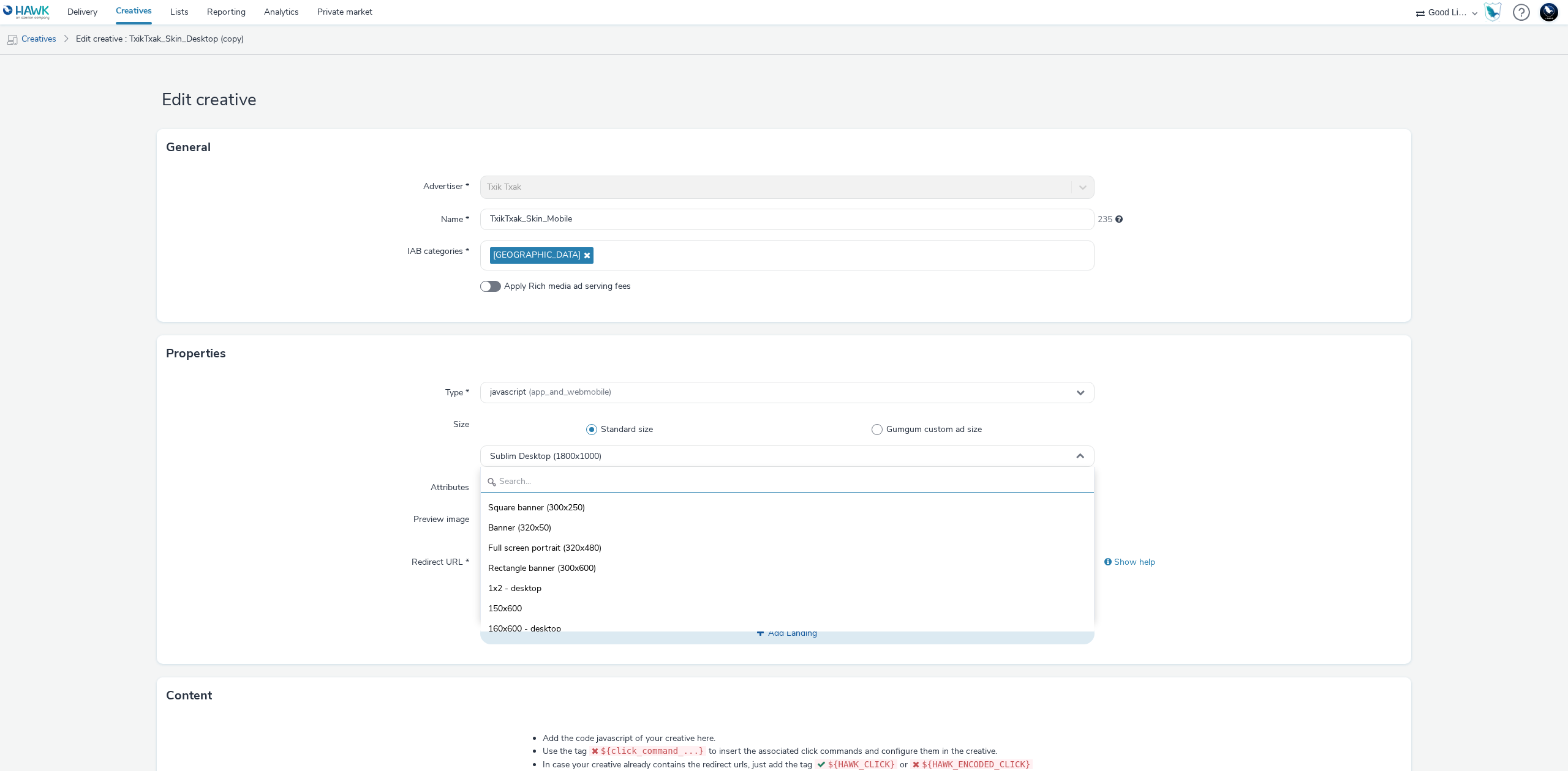
click at [606, 483] on input "text" at bounding box center [787, 482] width 613 height 22
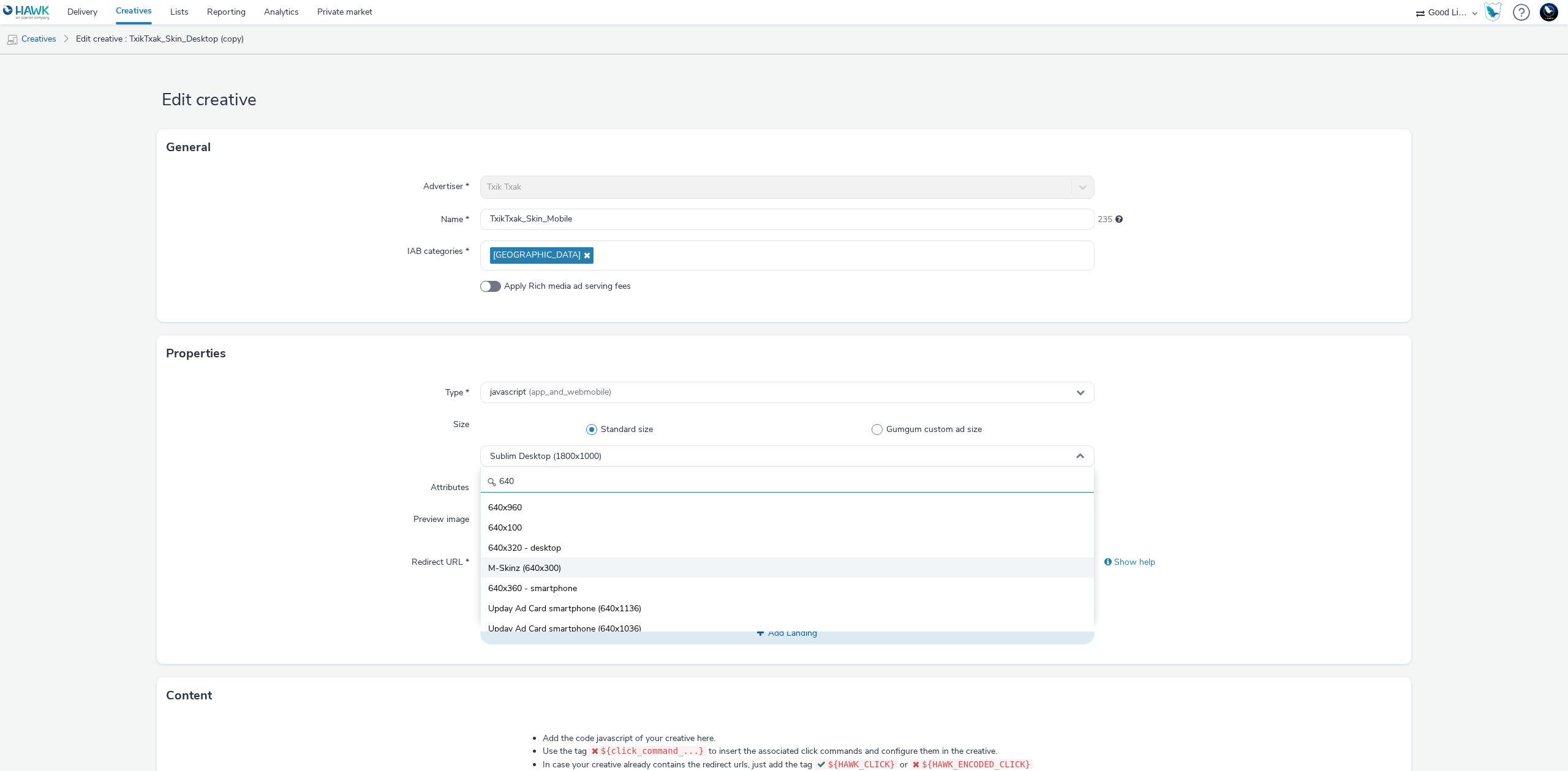
type input "640"
click at [595, 572] on li "M-Skinz (640x300)" at bounding box center [787, 568] width 613 height 20
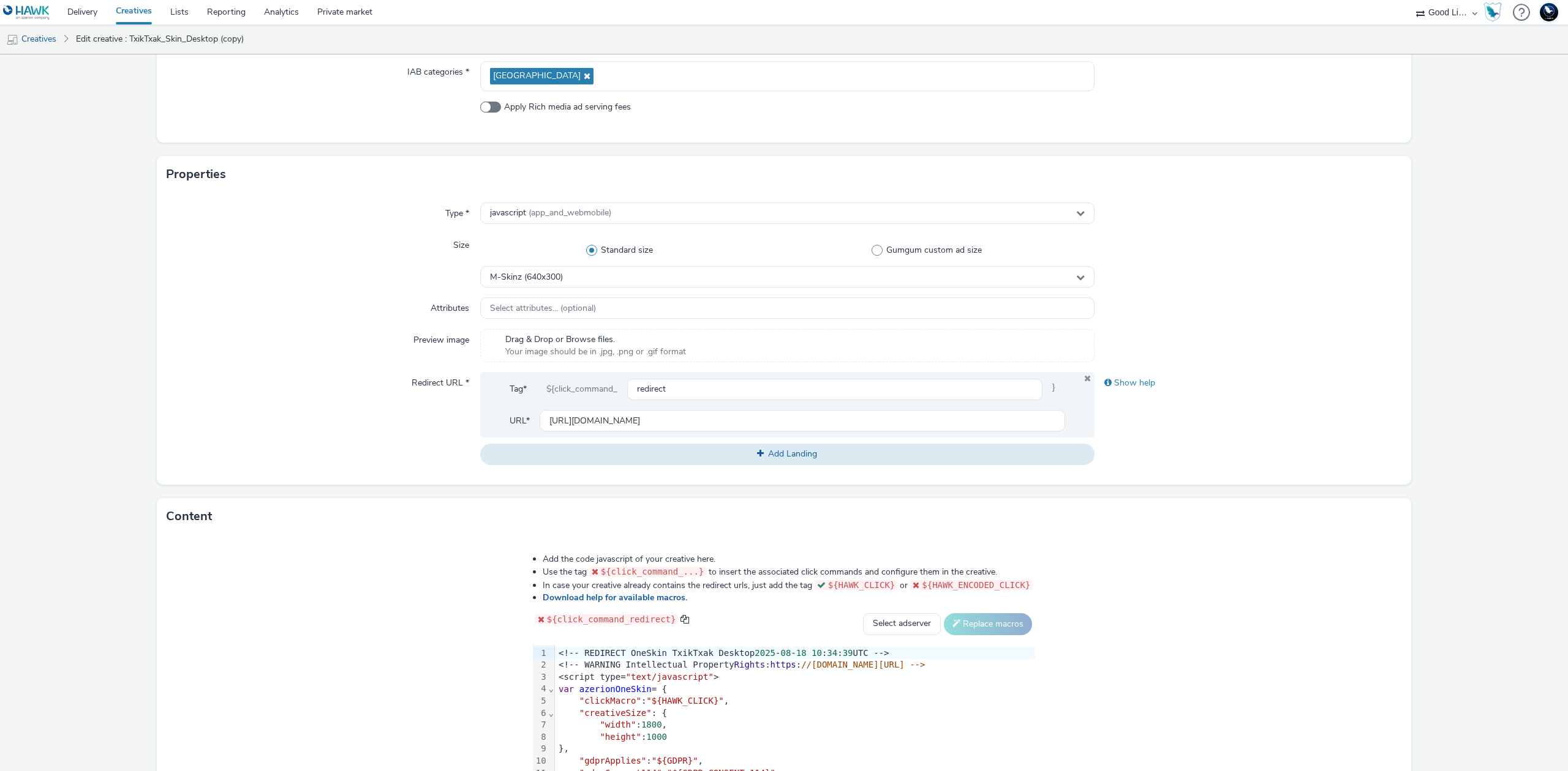
scroll to position [320, 0]
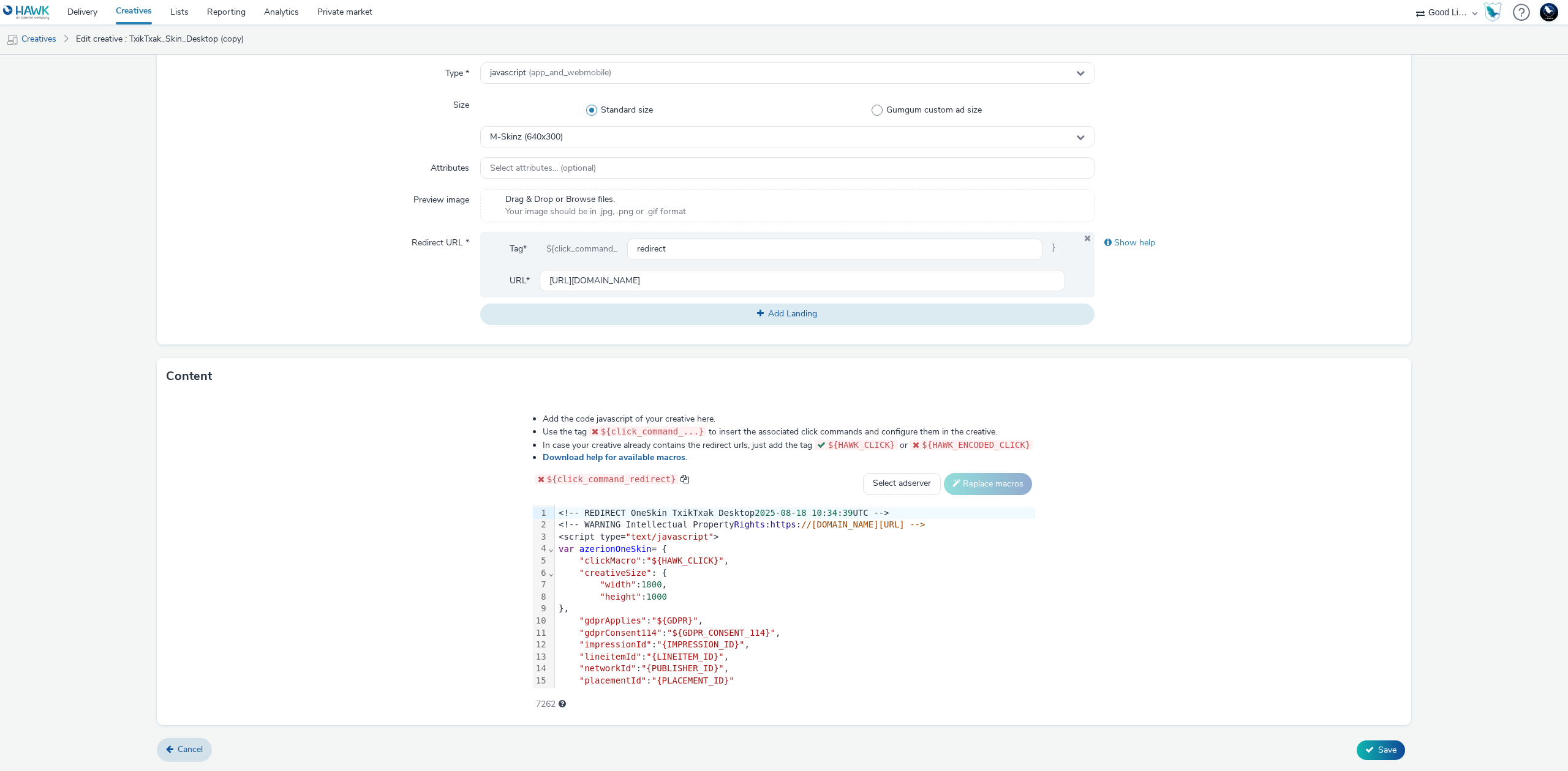
click at [625, 625] on div ""gdprApplies" : "${GDPR}" ," at bounding box center [794, 621] width 480 height 12
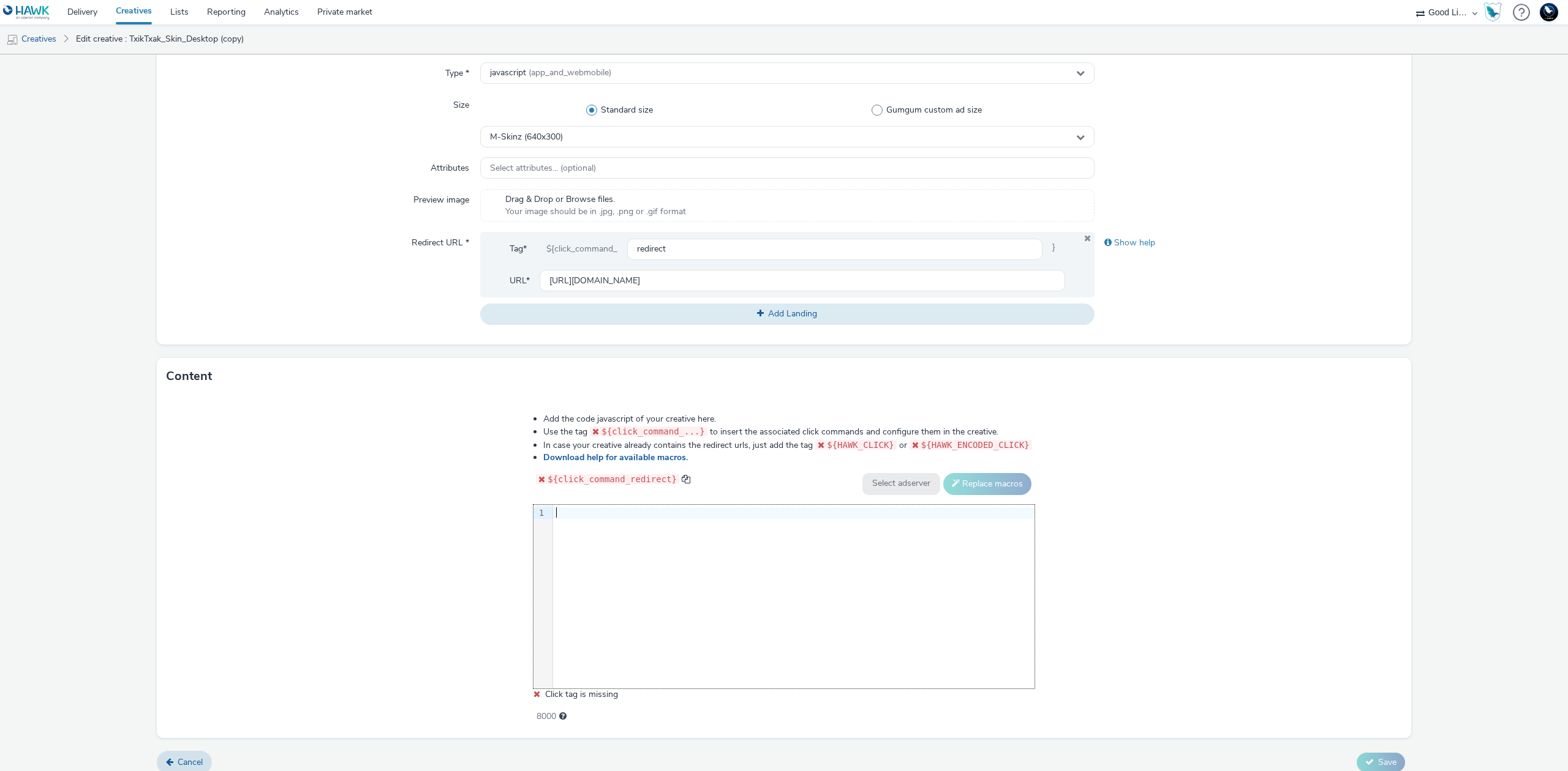
click at [756, 514] on div at bounding box center [794, 514] width 482 height 12
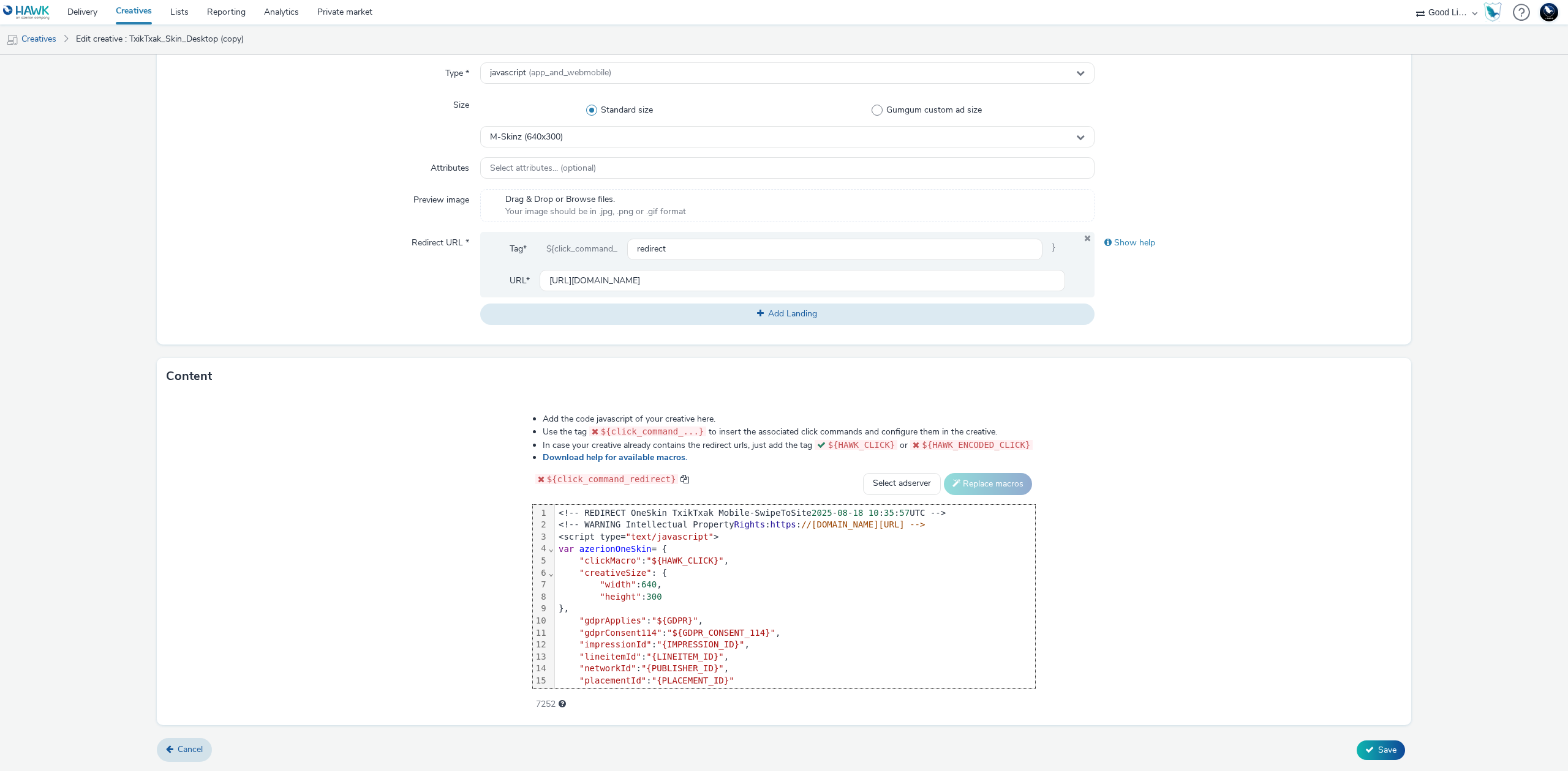
scroll to position [48, 0]
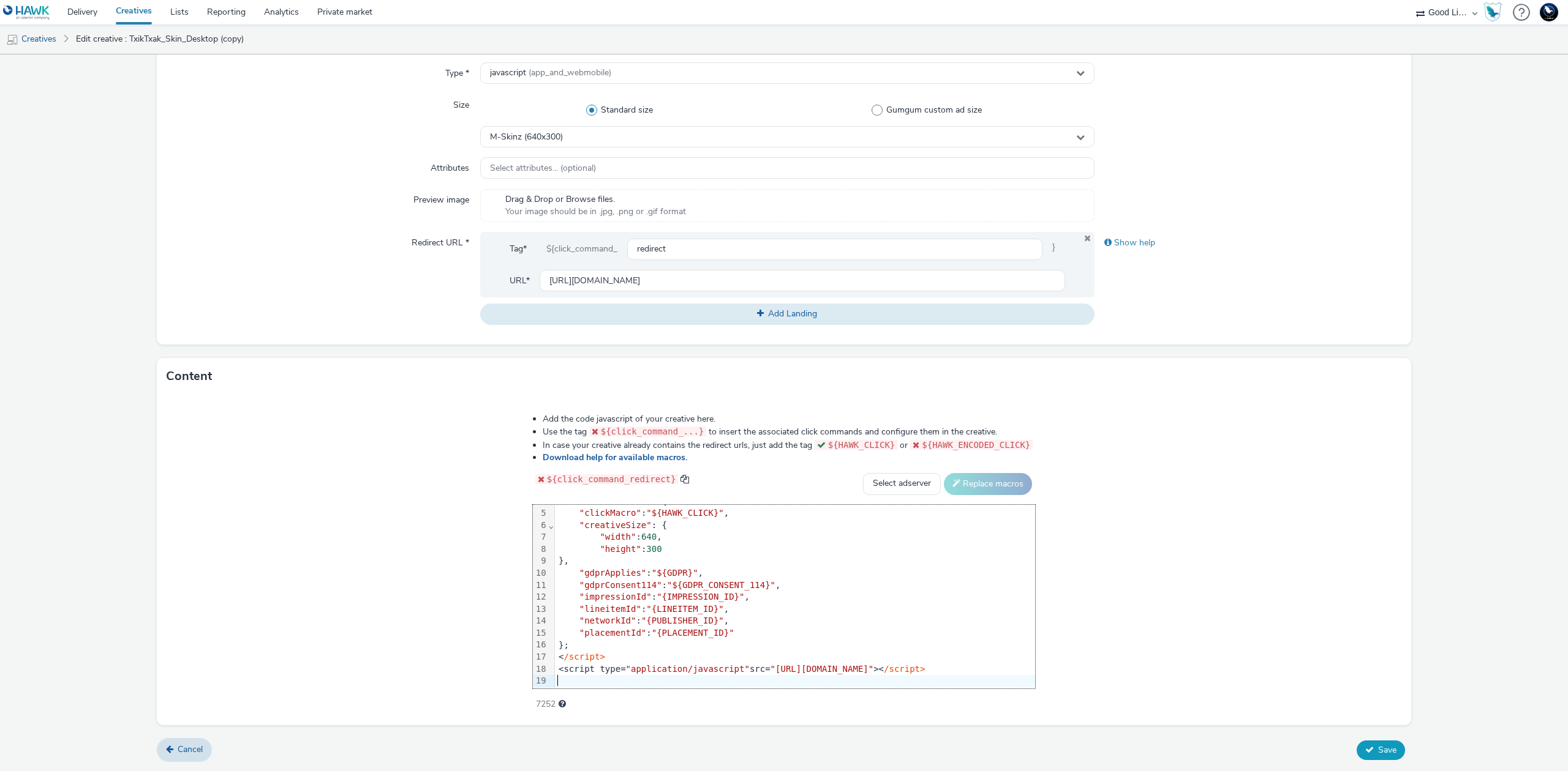
click at [1378, 753] on span "Save" at bounding box center [1387, 750] width 18 height 12
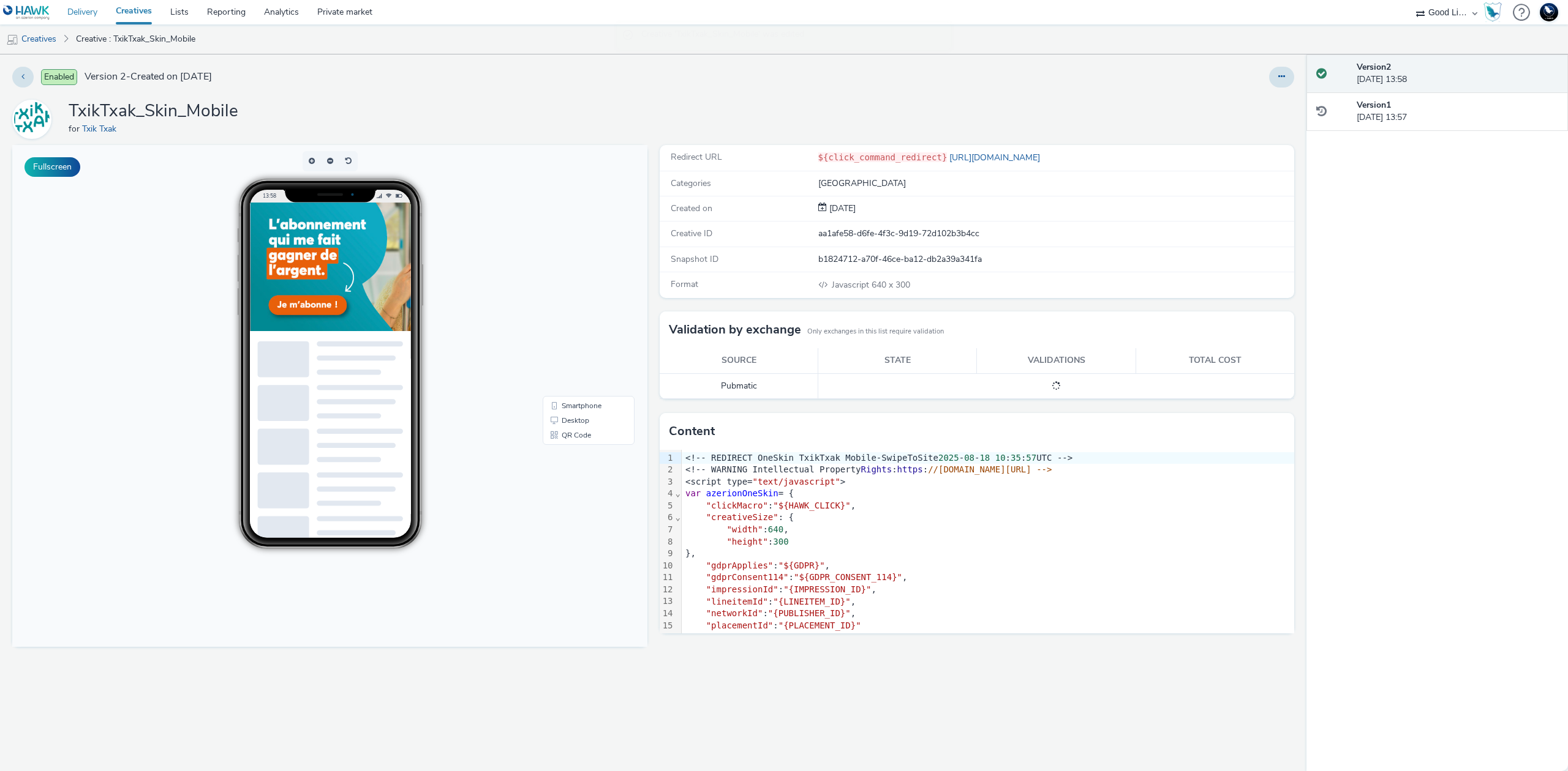
click at [89, 10] on link "Delivery" at bounding box center [82, 12] width 48 height 24
